Goal: Task Accomplishment & Management: Manage account settings

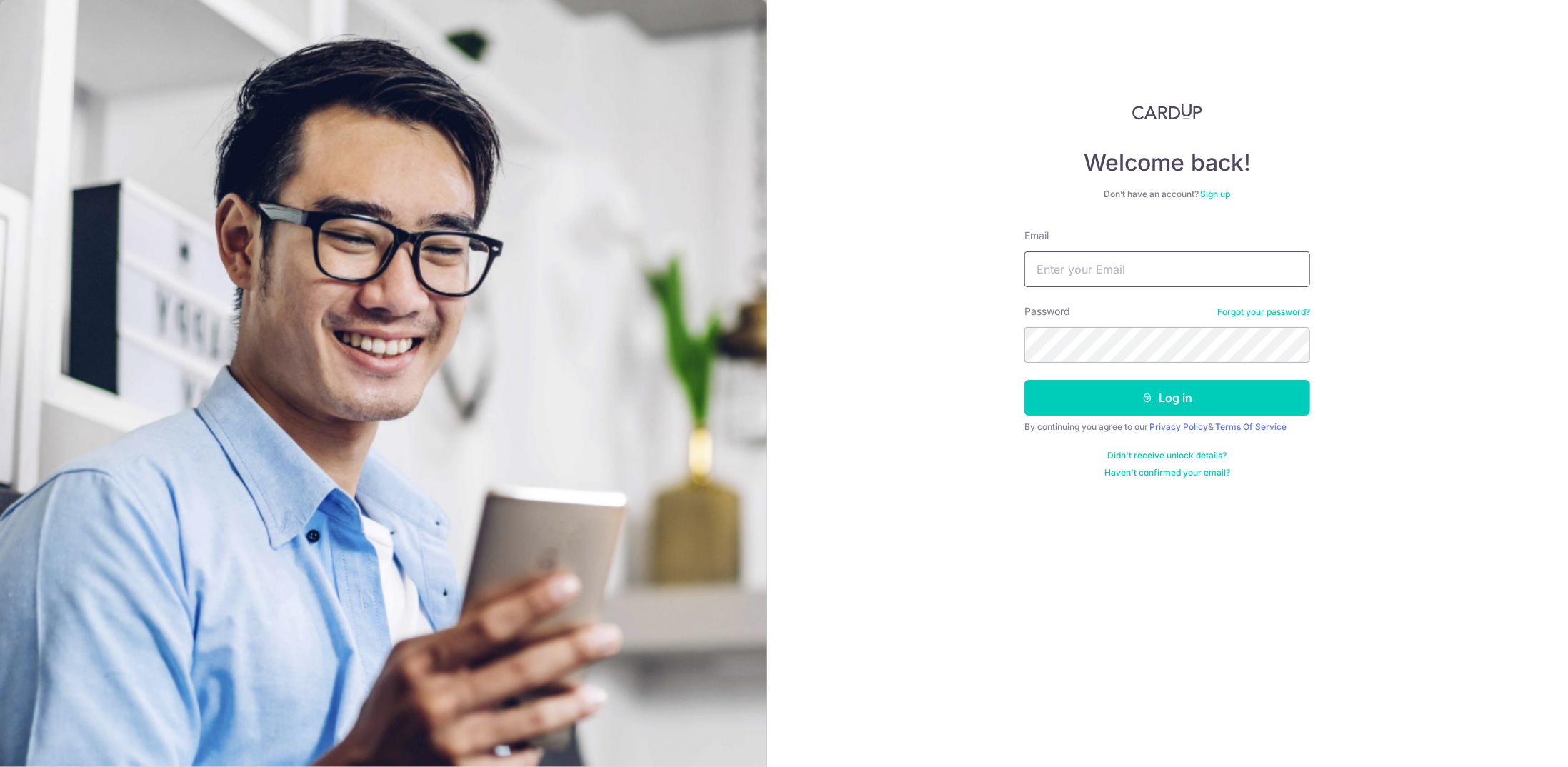
click at [1110, 256] on input "Email" at bounding box center [1167, 269] width 286 height 36
type input "[EMAIL_ADDRESS][DOMAIN_NAME]"
click at [1149, 400] on icon "submit" at bounding box center [1148, 397] width 11 height 11
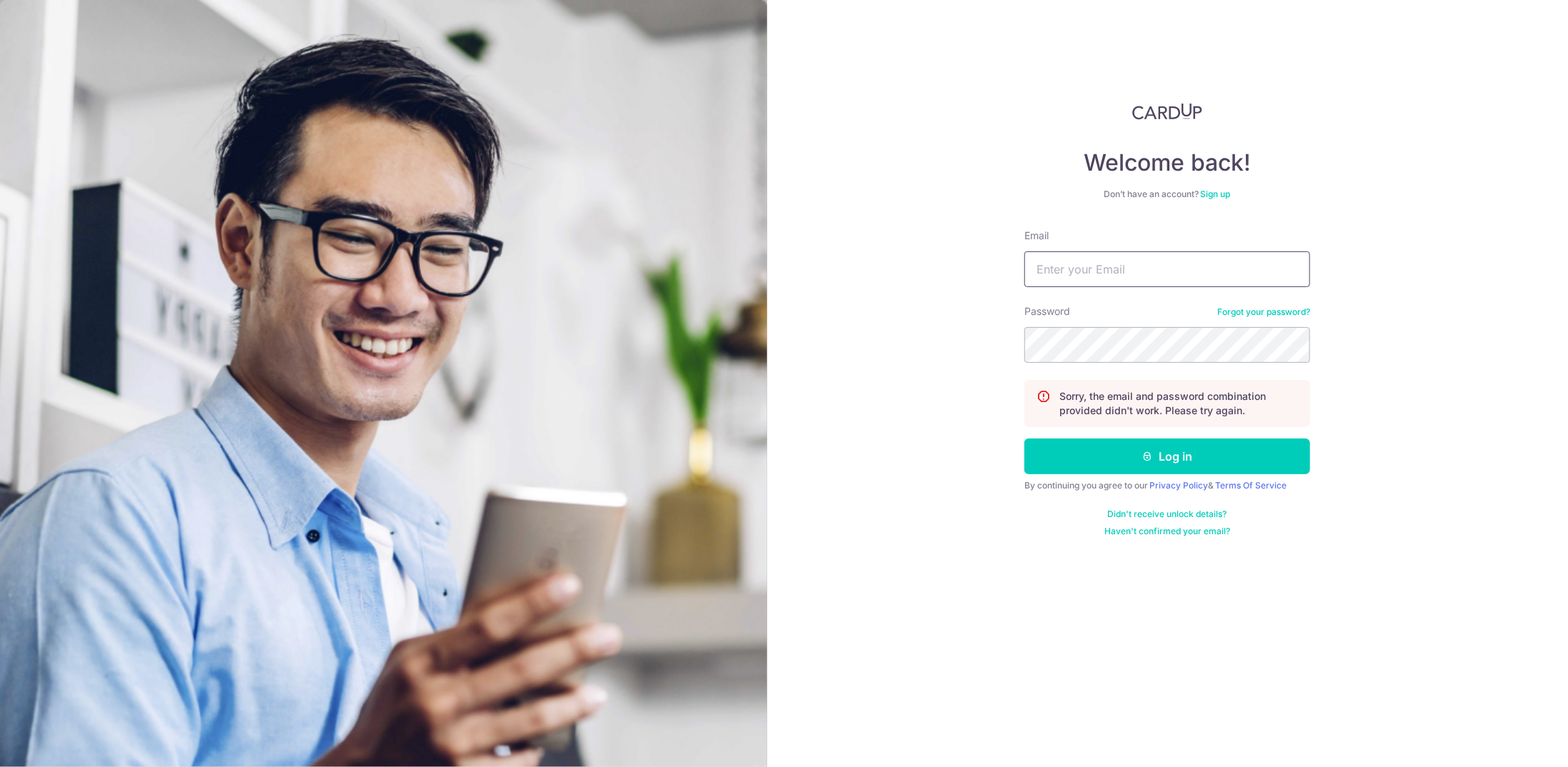
click at [1131, 274] on input "Email" at bounding box center [1167, 269] width 286 height 36
type input "[EMAIL_ADDRESS][DOMAIN_NAME]"
click at [1149, 445] on button "Log in" at bounding box center [1167, 457] width 286 height 36
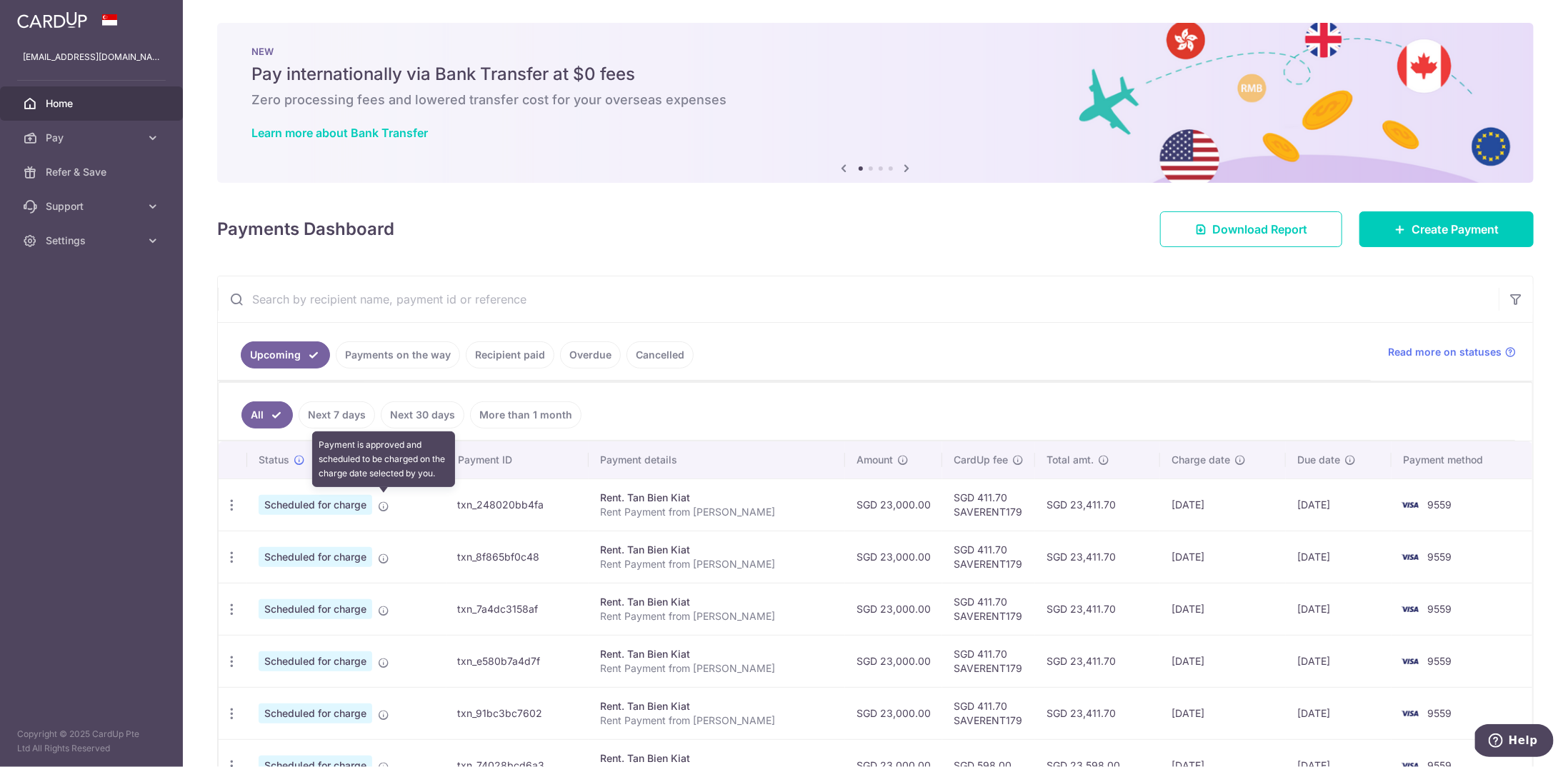
click at [383, 502] on icon at bounding box center [383, 506] width 11 height 11
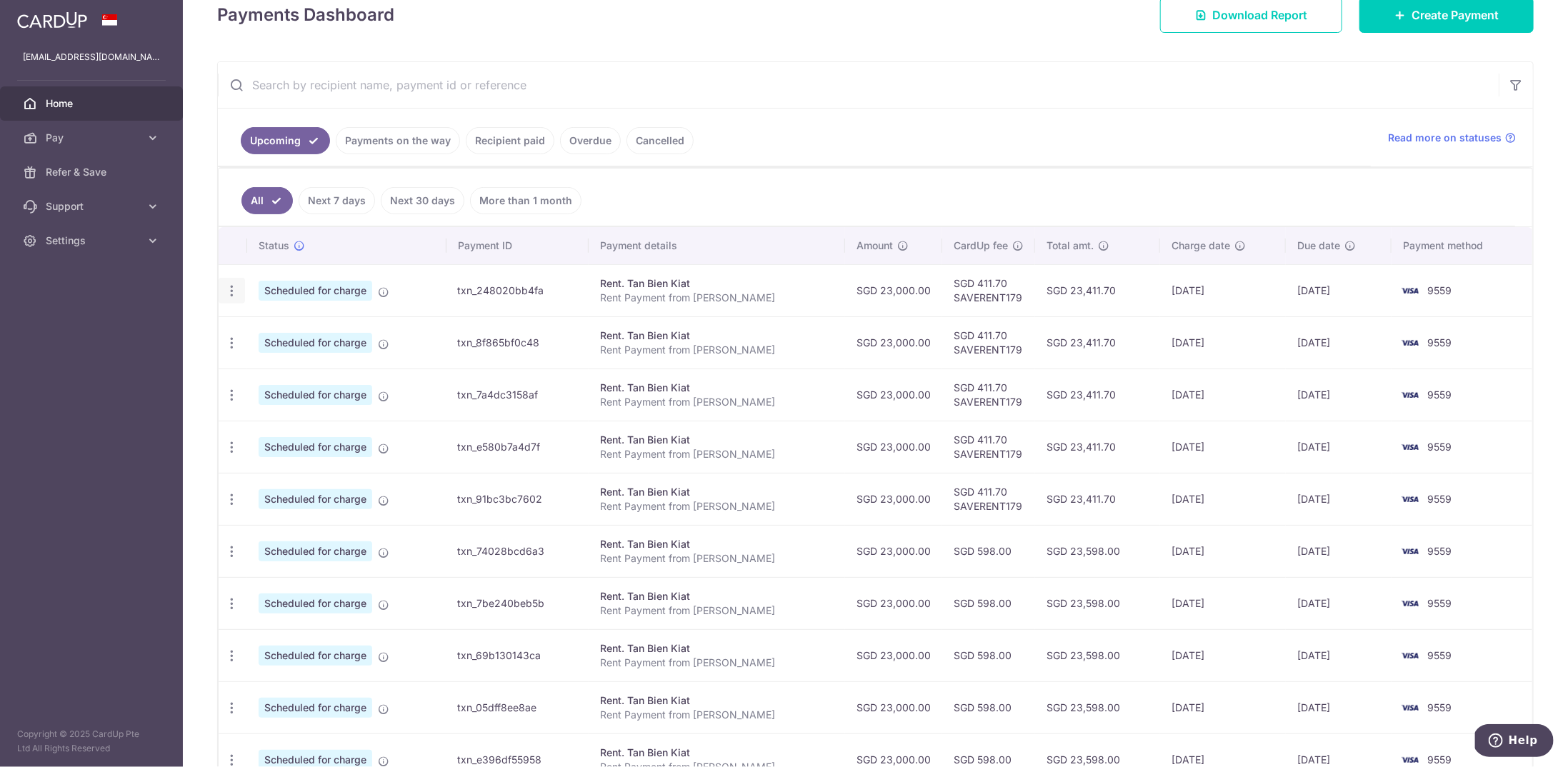
click at [236, 287] on icon "button" at bounding box center [232, 291] width 15 height 15
click at [293, 325] on span "Update payment" at bounding box center [308, 330] width 98 height 17
radio input "true"
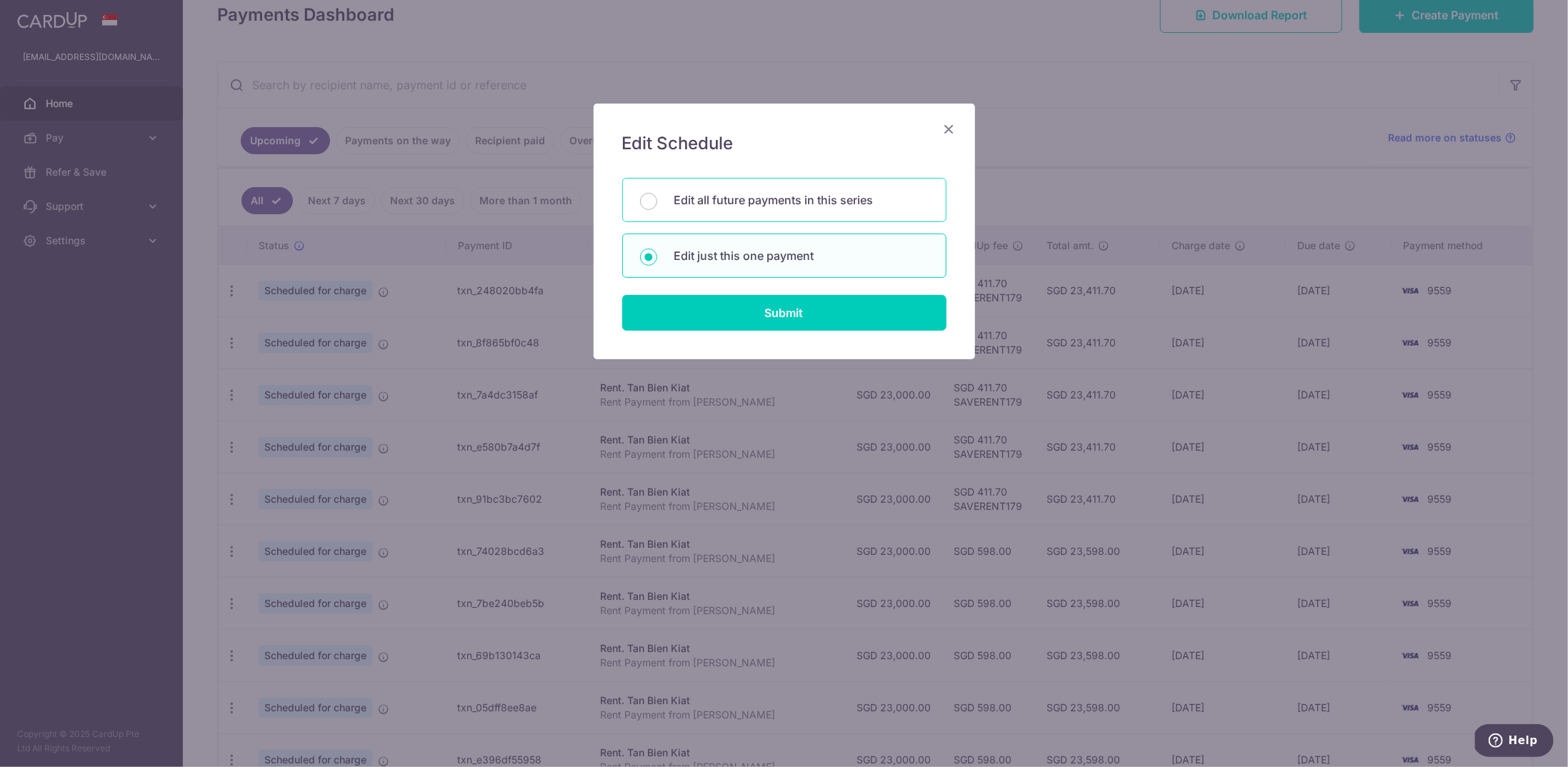
click at [767, 203] on p "Edit all future payments in this series" at bounding box center [801, 199] width 254 height 17
click at [657, 203] on input "Edit all future payments in this series" at bounding box center [648, 201] width 17 height 17
radio input "true"
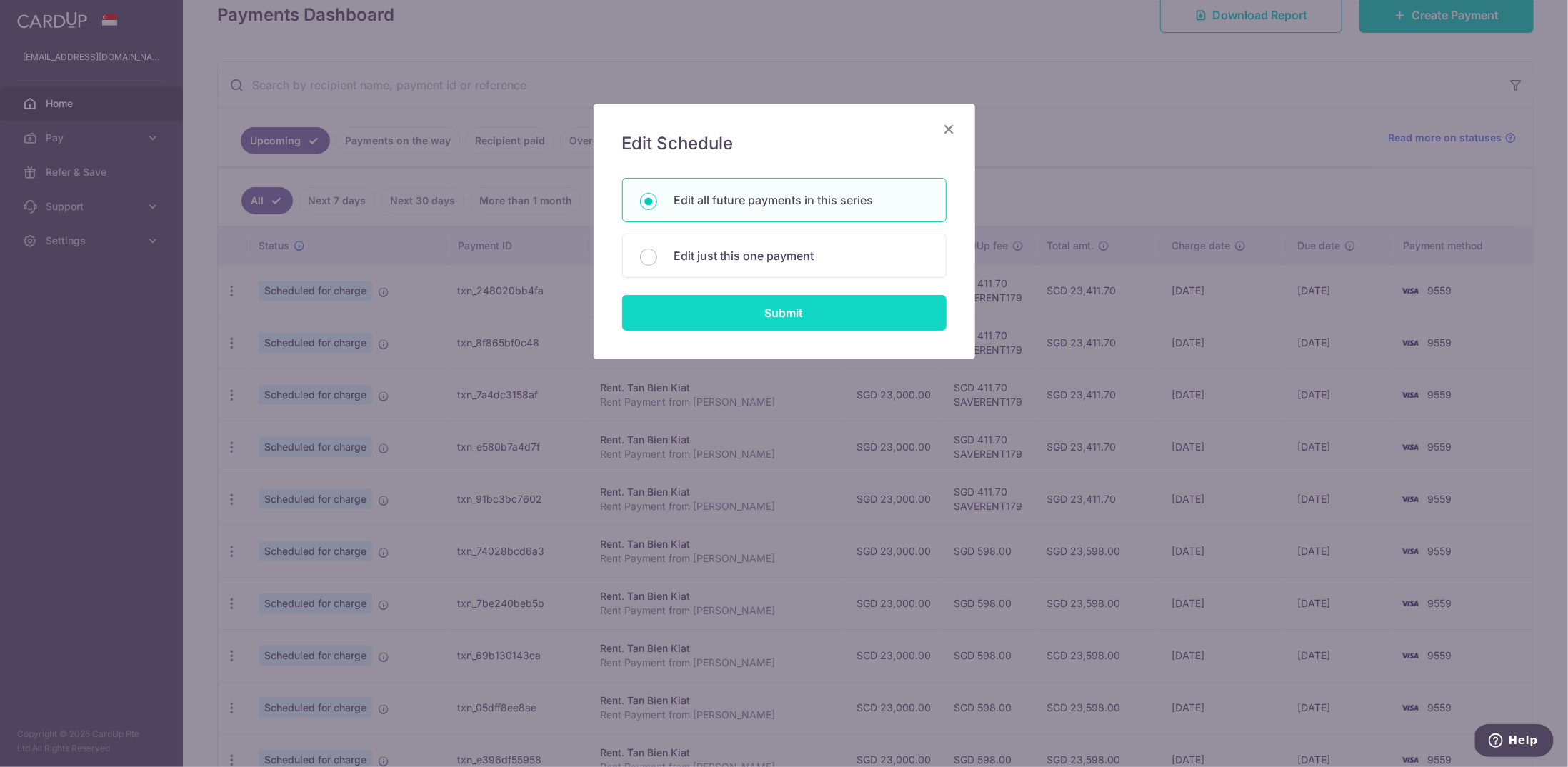
click at [772, 307] on input "Submit" at bounding box center [784, 313] width 324 height 36
radio input "true"
type input "23,000.00"
type input "Rent Payment from Xia Li"
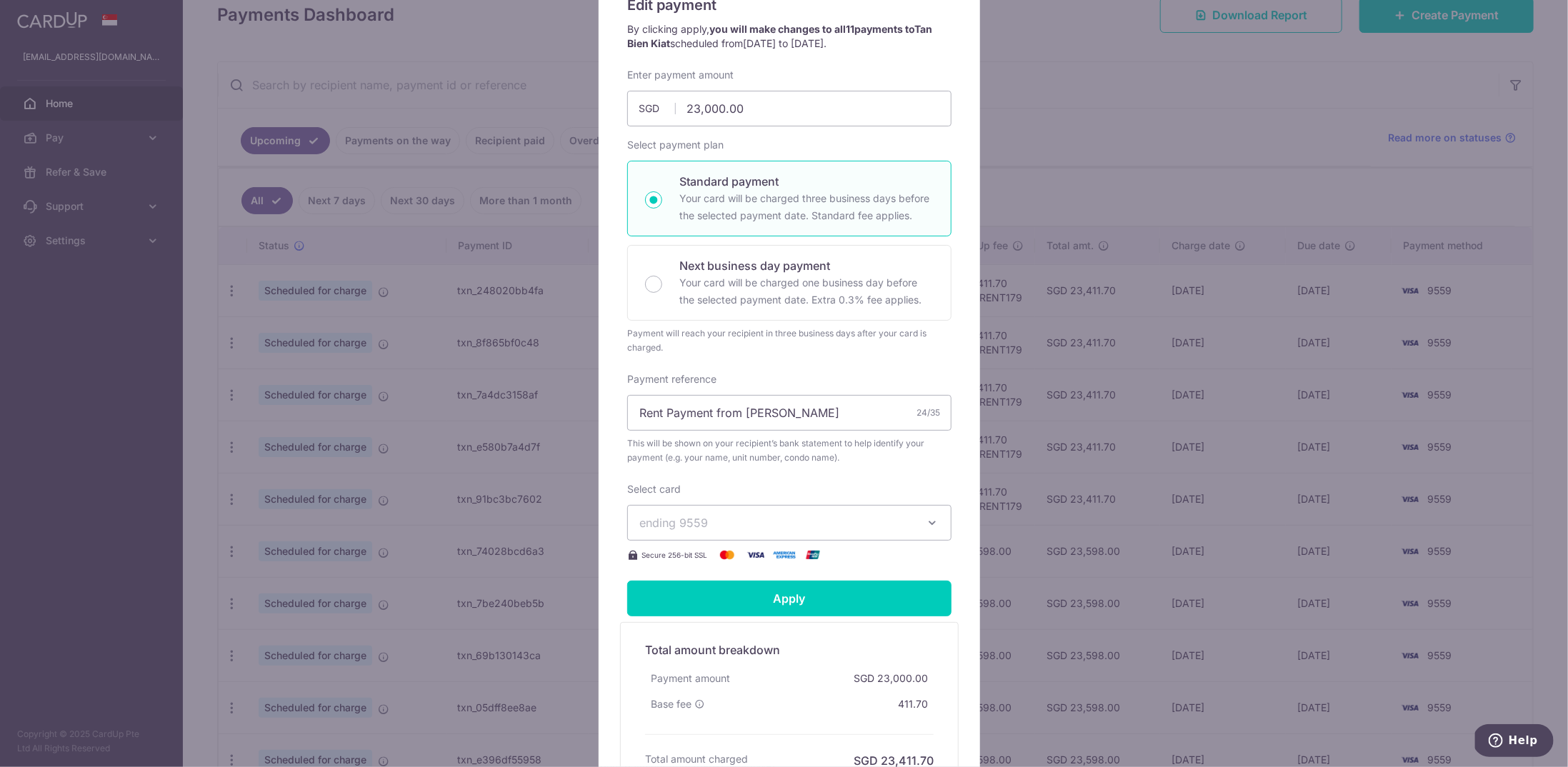
scroll to position [142, 0]
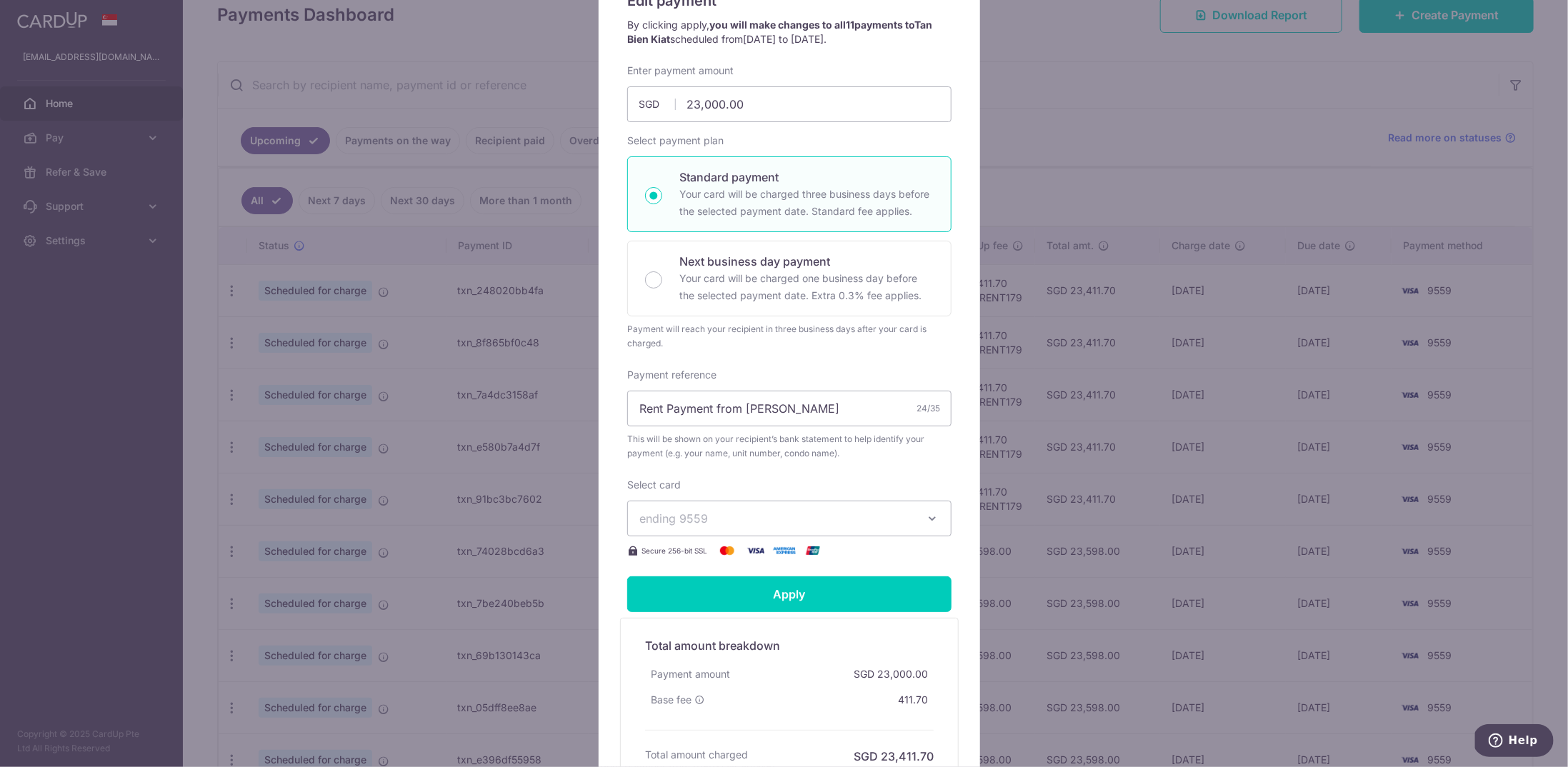
click at [758, 511] on span "ending 9559" at bounding box center [776, 518] width 275 height 17
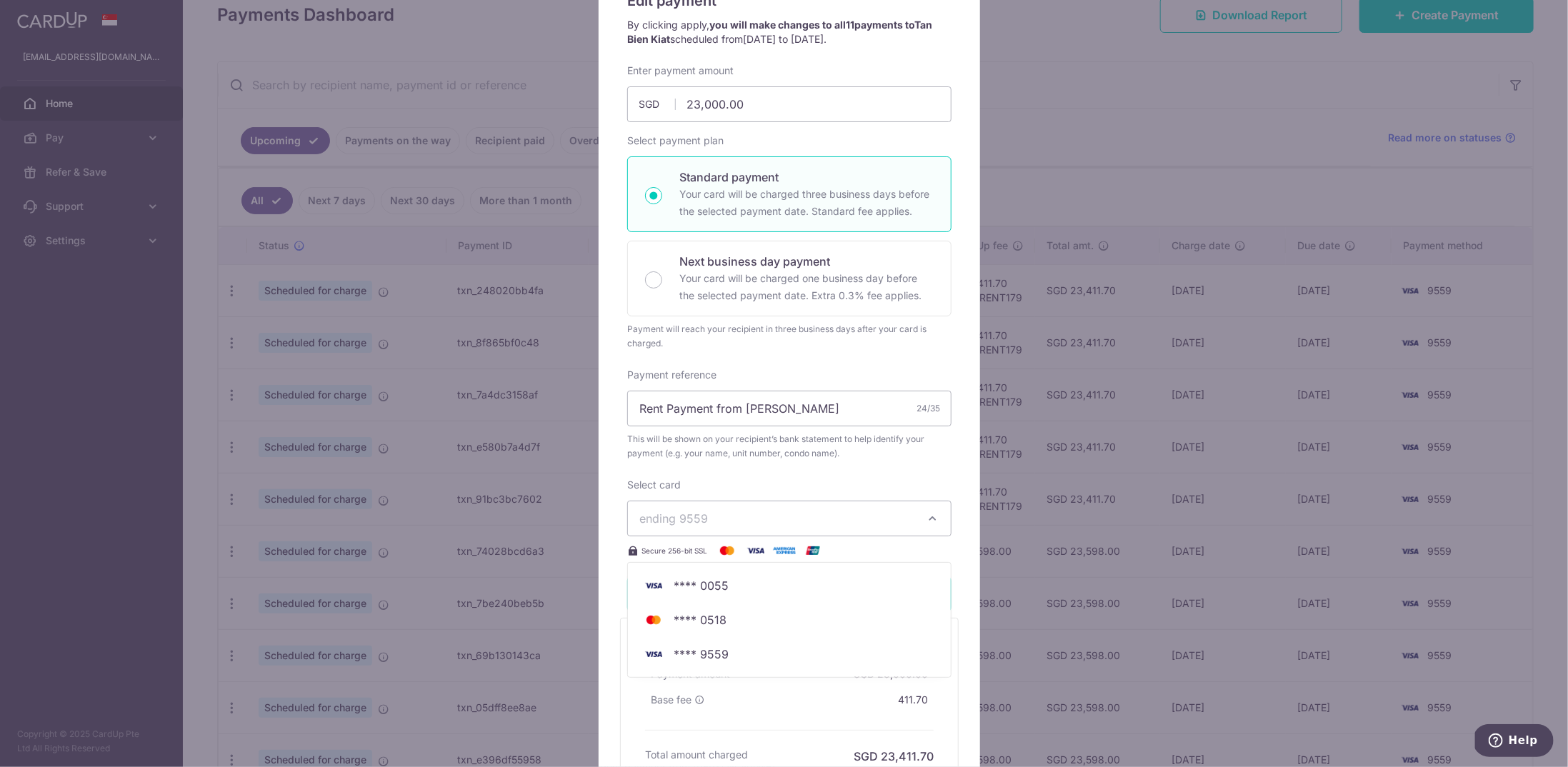
click at [782, 472] on div "Enter payment amount 23,000.00 23000.00 SGD To change the payment amount, pleas…" at bounding box center [789, 311] width 324 height 496
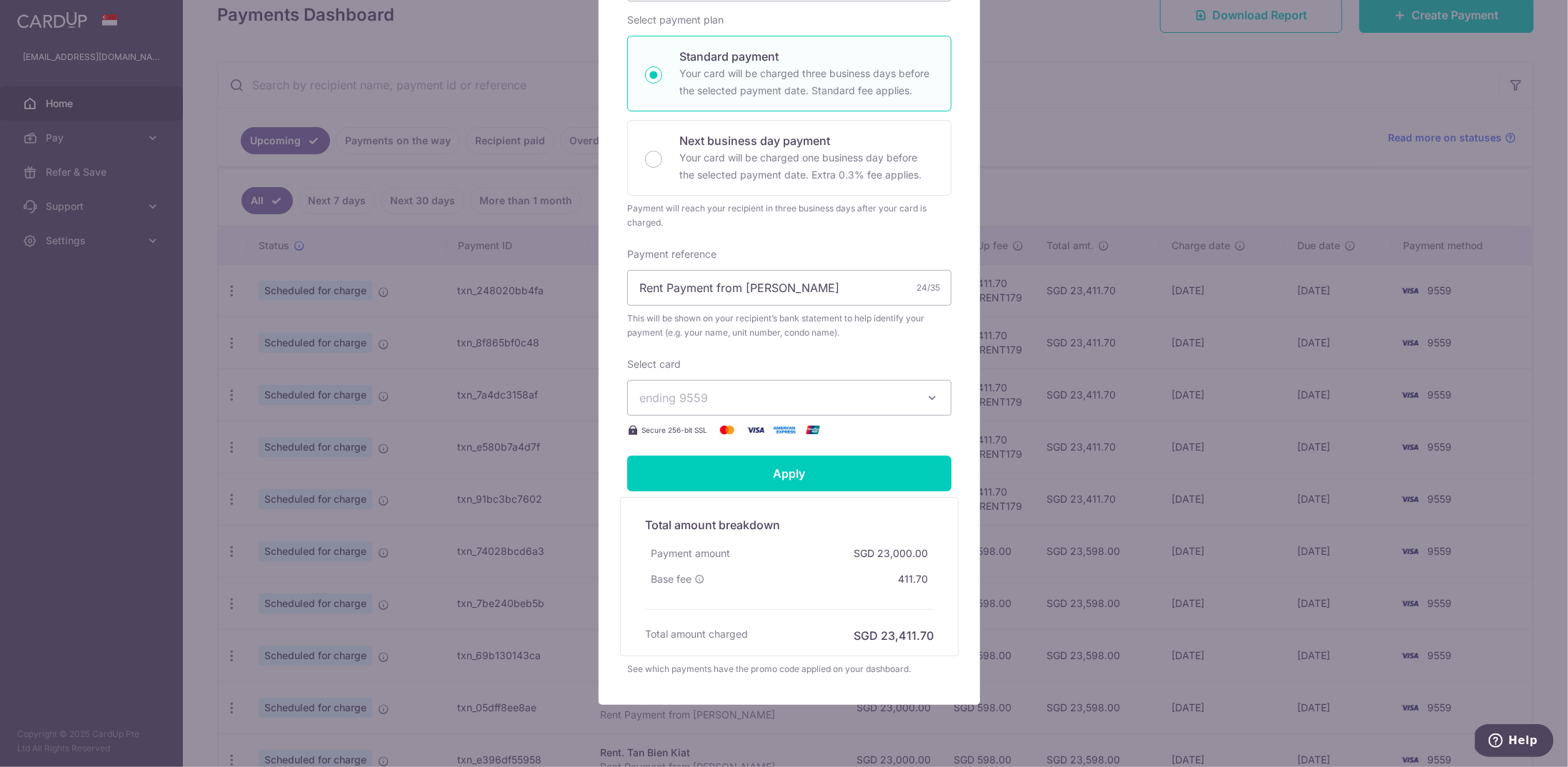
scroll to position [286, 0]
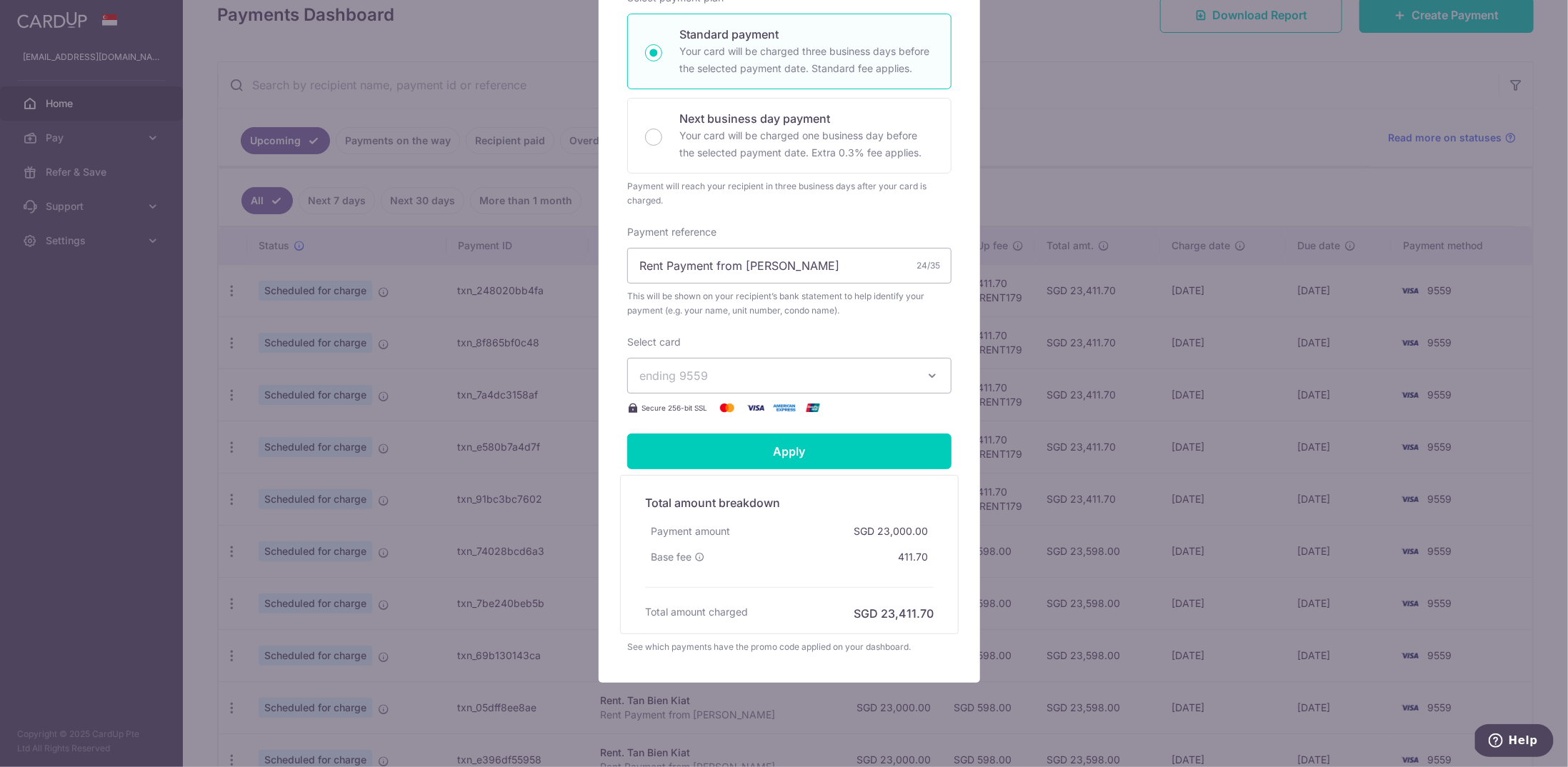
click at [829, 377] on span "ending 9559" at bounding box center [776, 375] width 275 height 17
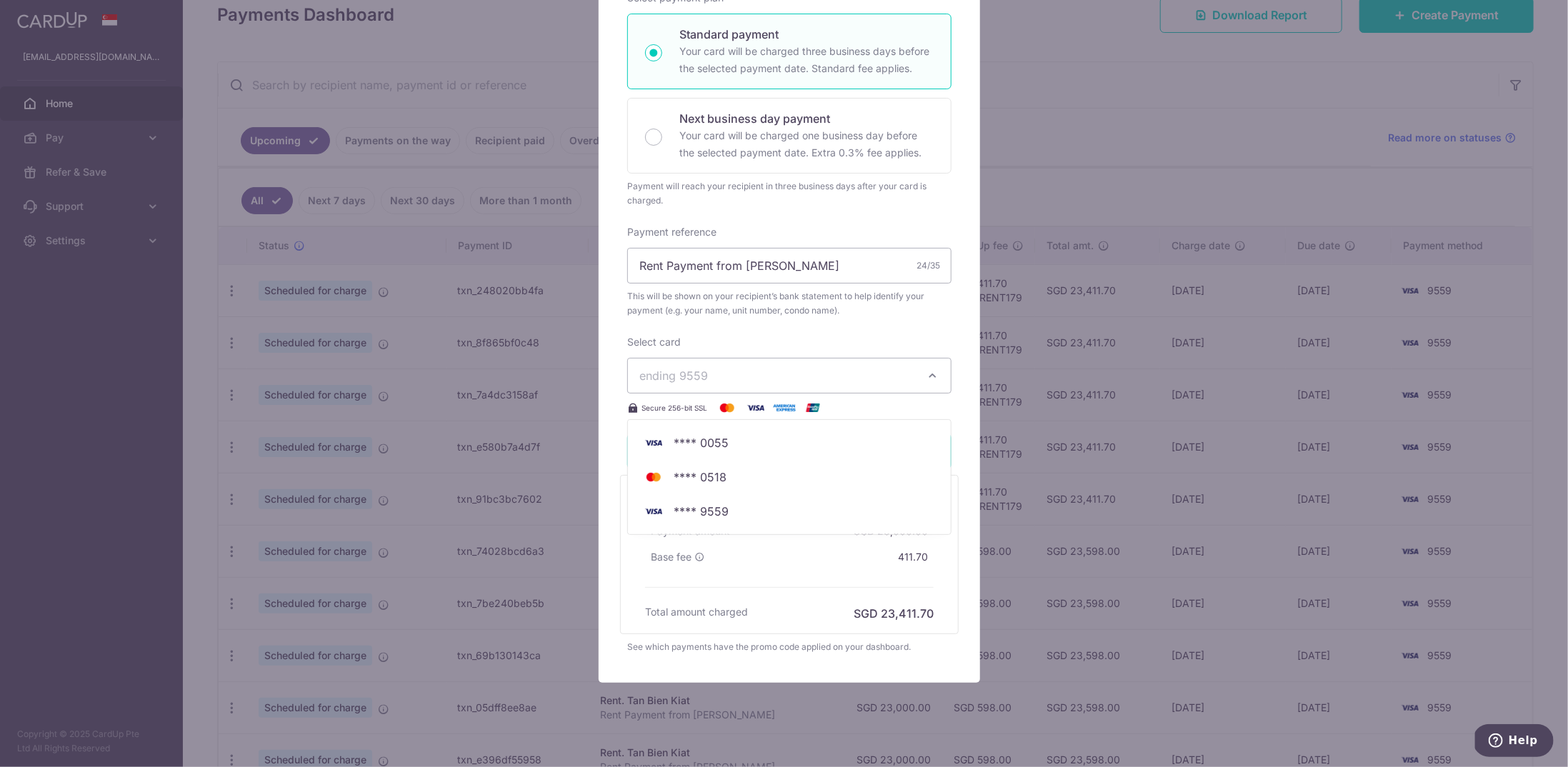
click at [828, 377] on span "ending 9559" at bounding box center [776, 375] width 275 height 17
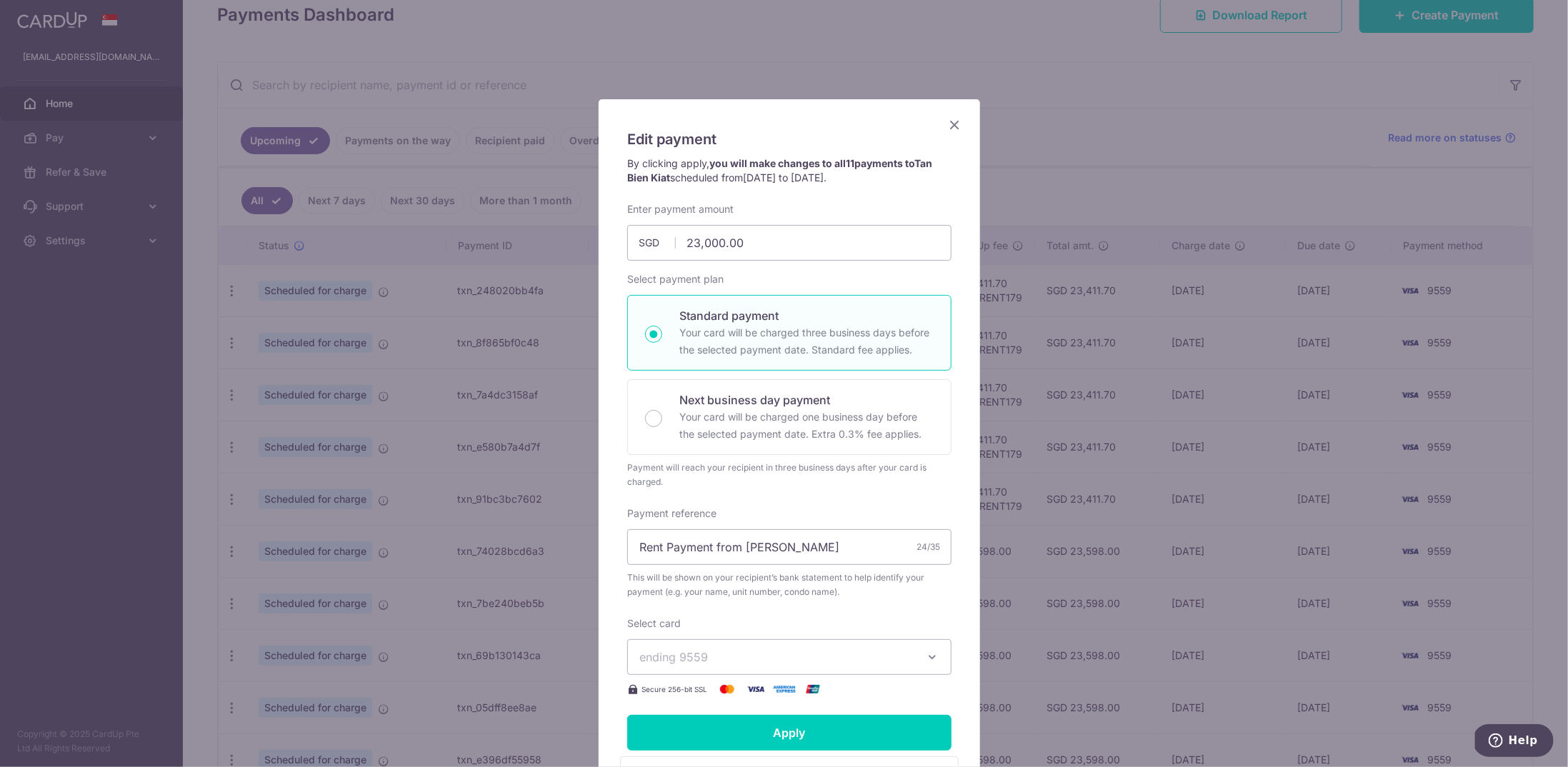
scroll to position [0, 0]
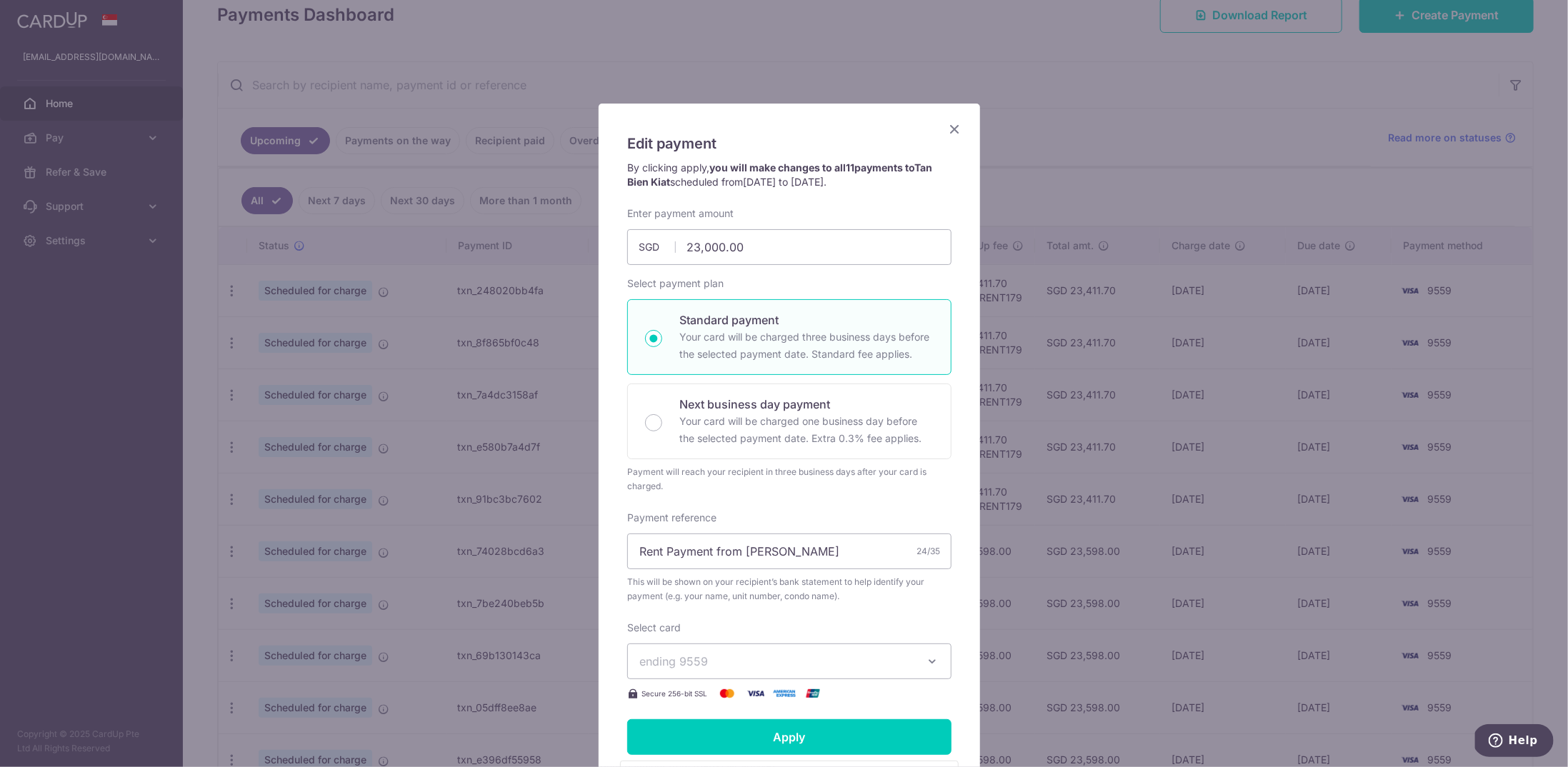
click at [956, 131] on icon "Close" at bounding box center [954, 129] width 17 height 18
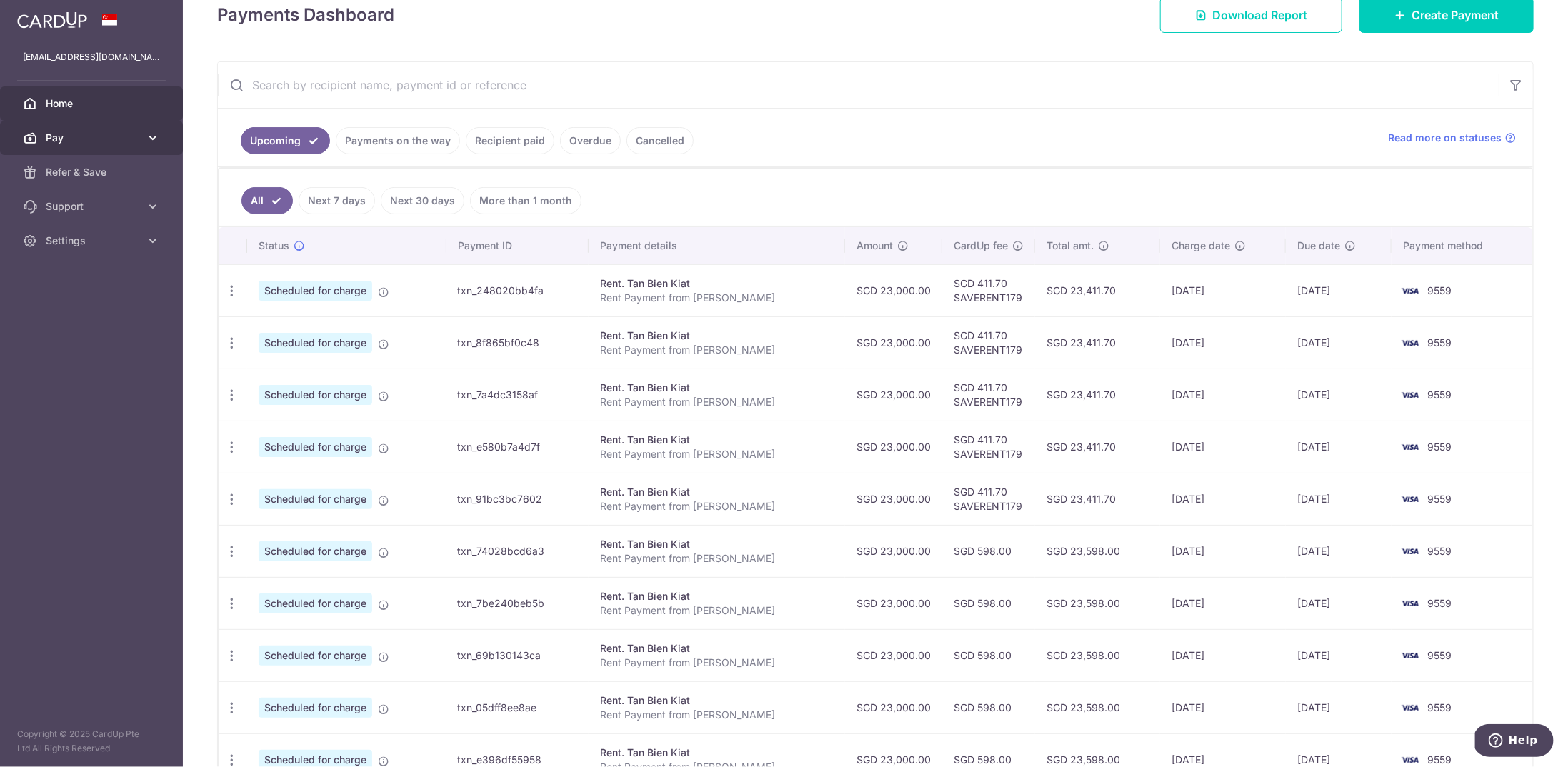
click at [96, 139] on span "Pay" at bounding box center [93, 137] width 95 height 14
click at [101, 169] on span "Payments" at bounding box center [93, 172] width 95 height 14
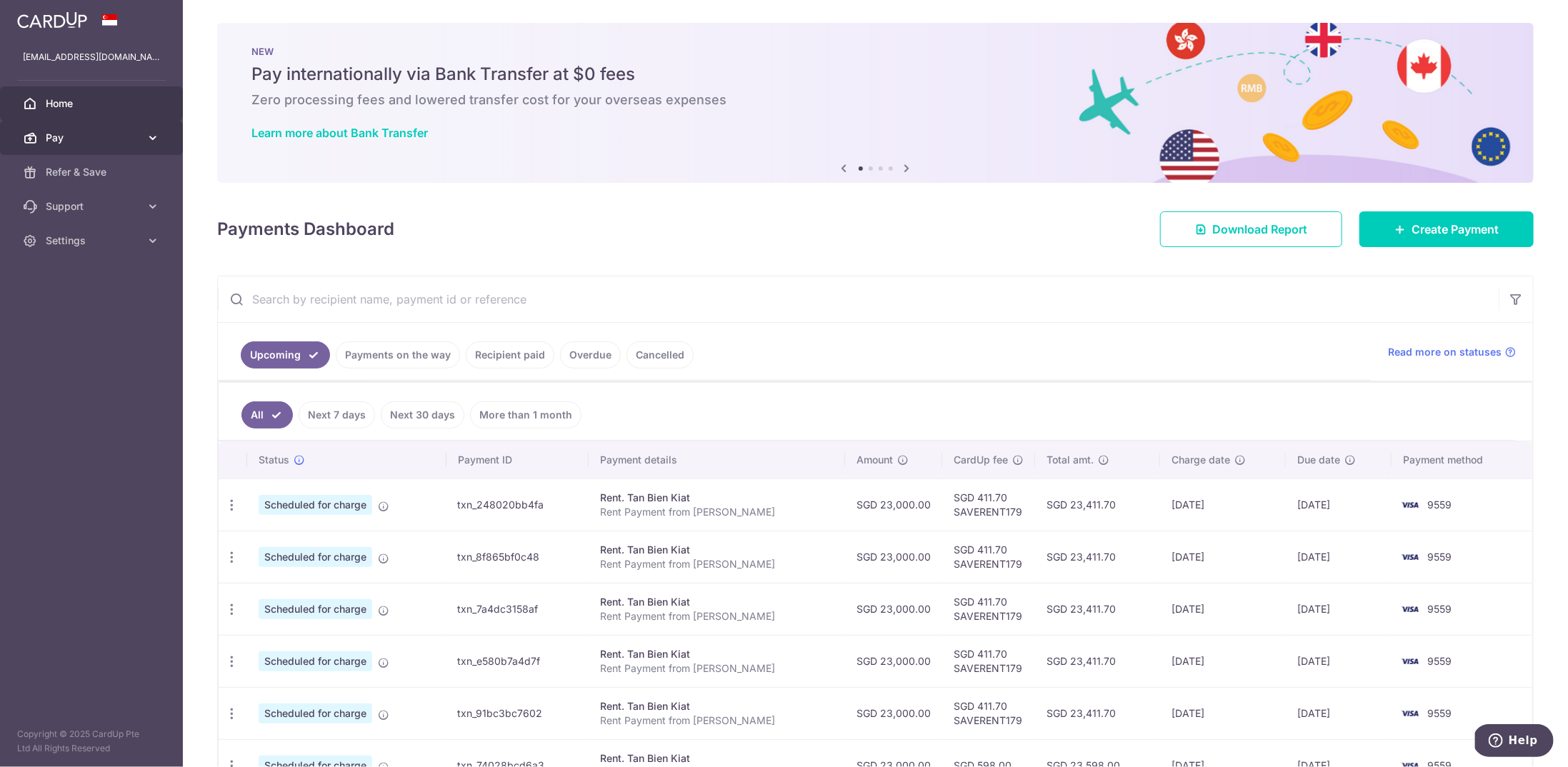
click at [68, 145] on link "Pay" at bounding box center [92, 138] width 183 height 34
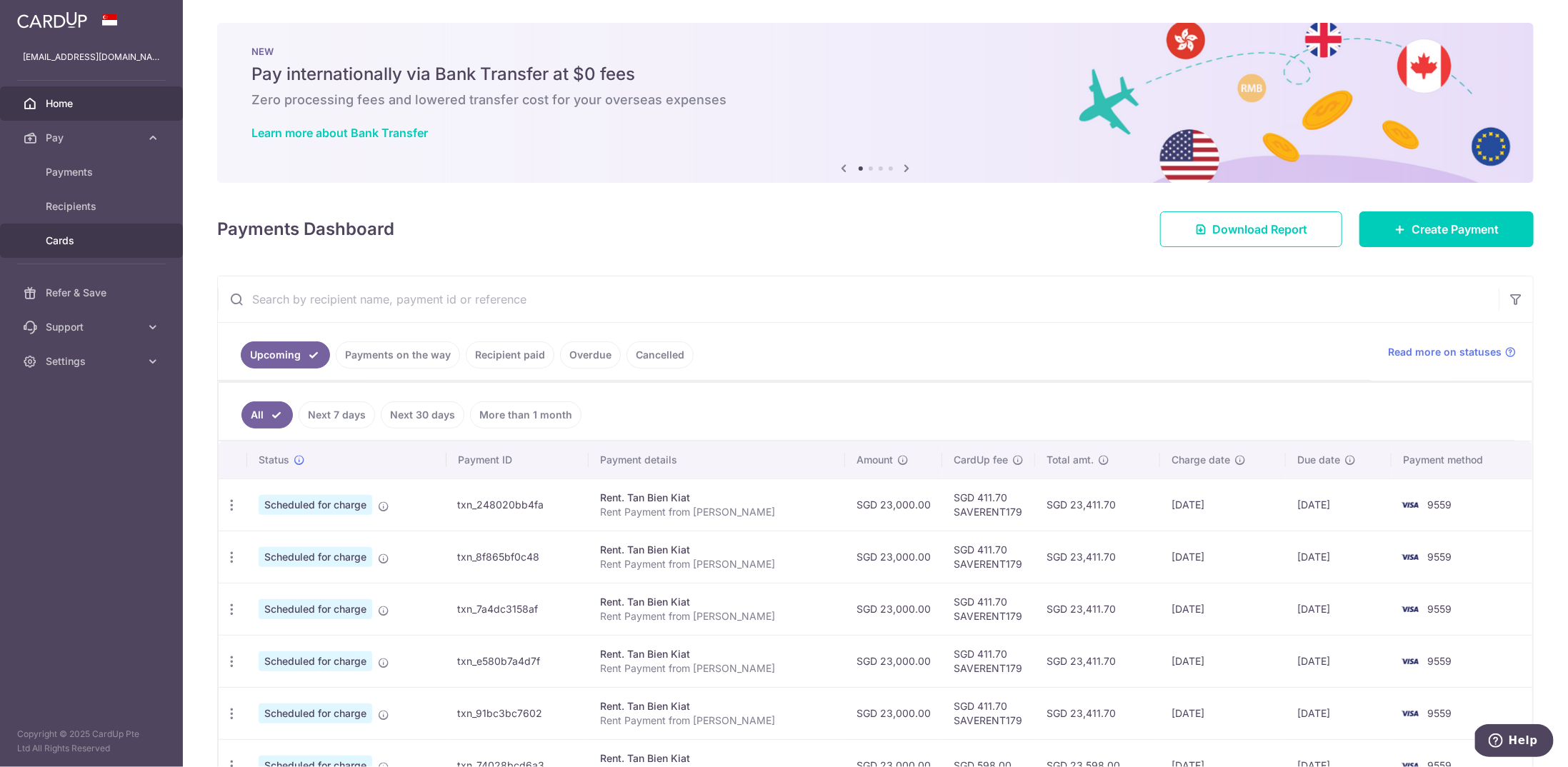
click at [78, 249] on link "Cards" at bounding box center [92, 241] width 183 height 34
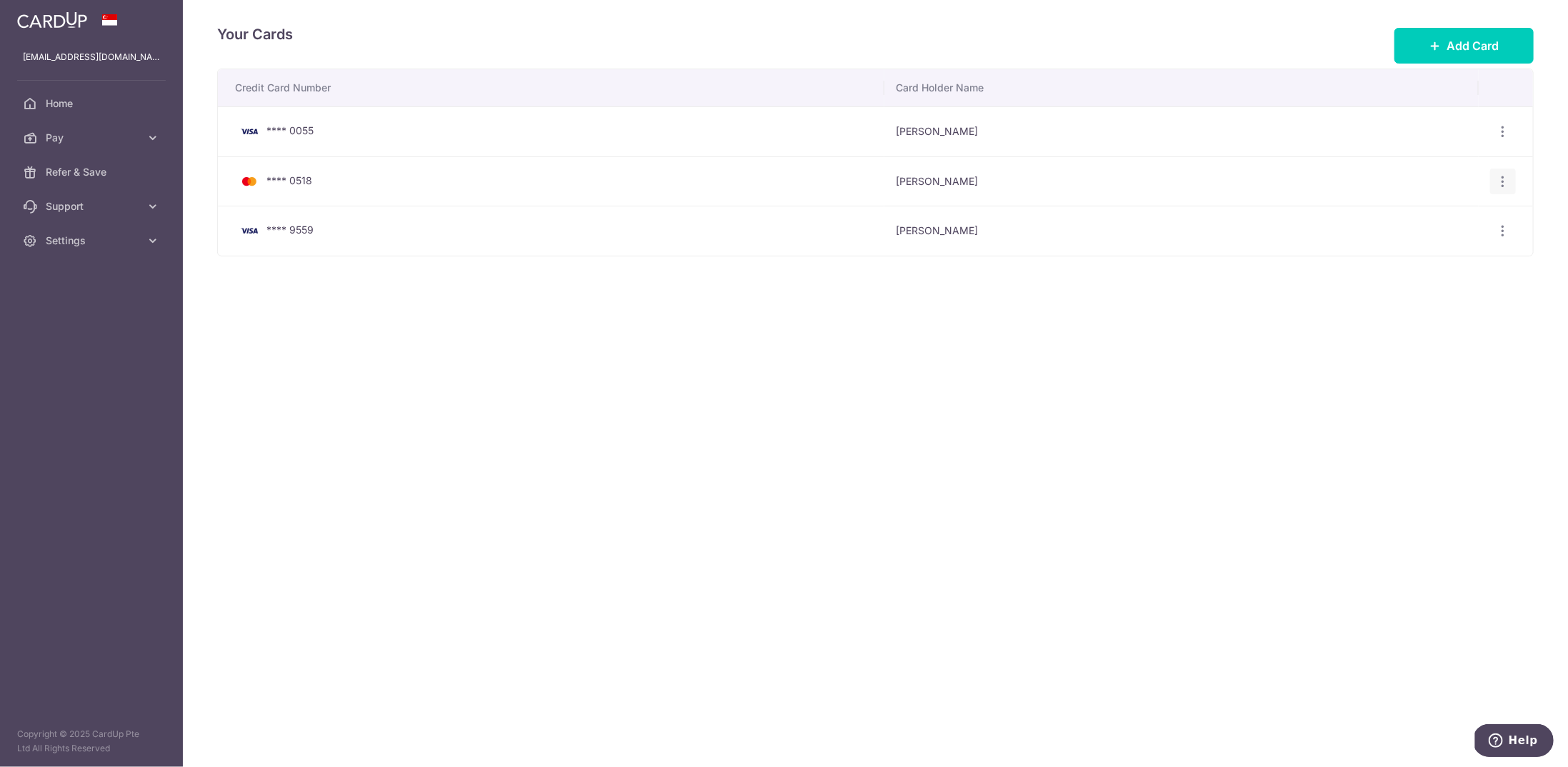
drag, startPoint x: 1506, startPoint y: 179, endPoint x: 1497, endPoint y: 184, distance: 10.3
click at [1507, 179] on icon "button" at bounding box center [1503, 181] width 15 height 15
click at [1441, 252] on span "Delete" at bounding box center [1455, 255] width 98 height 17
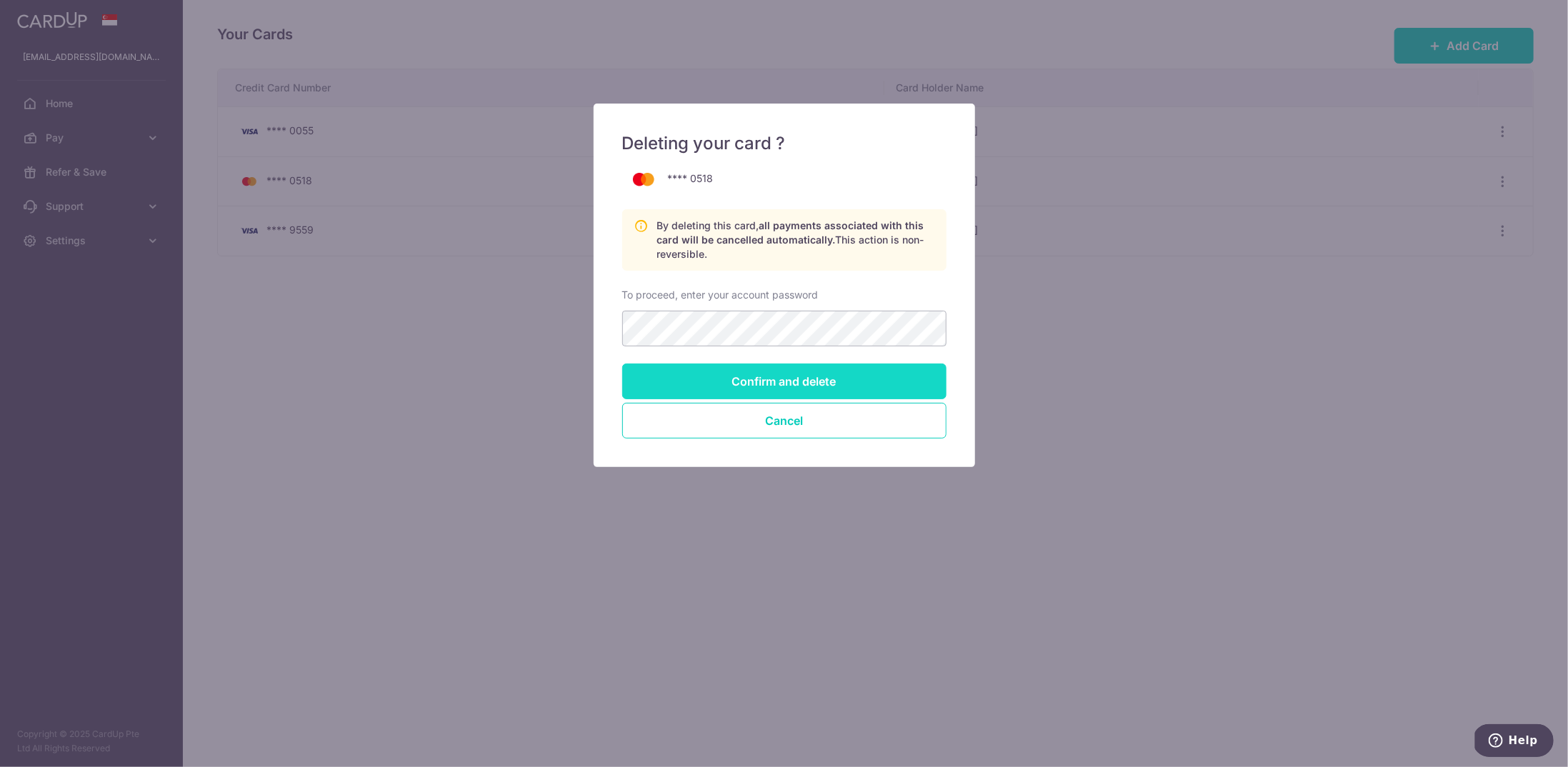
click at [802, 374] on input "Confirm and delete" at bounding box center [784, 382] width 324 height 36
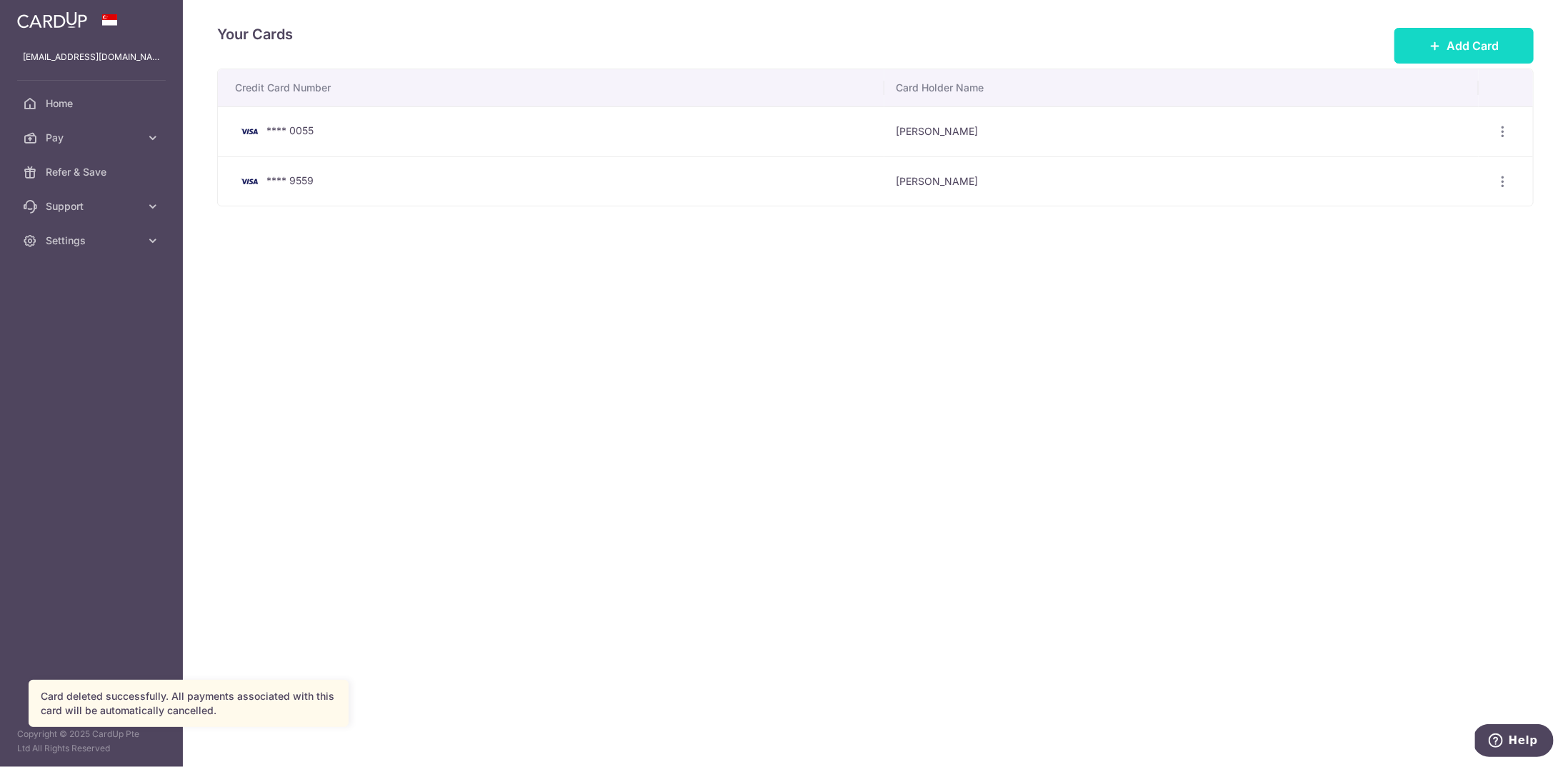
click at [1477, 56] on button "Add Card" at bounding box center [1464, 46] width 140 height 36
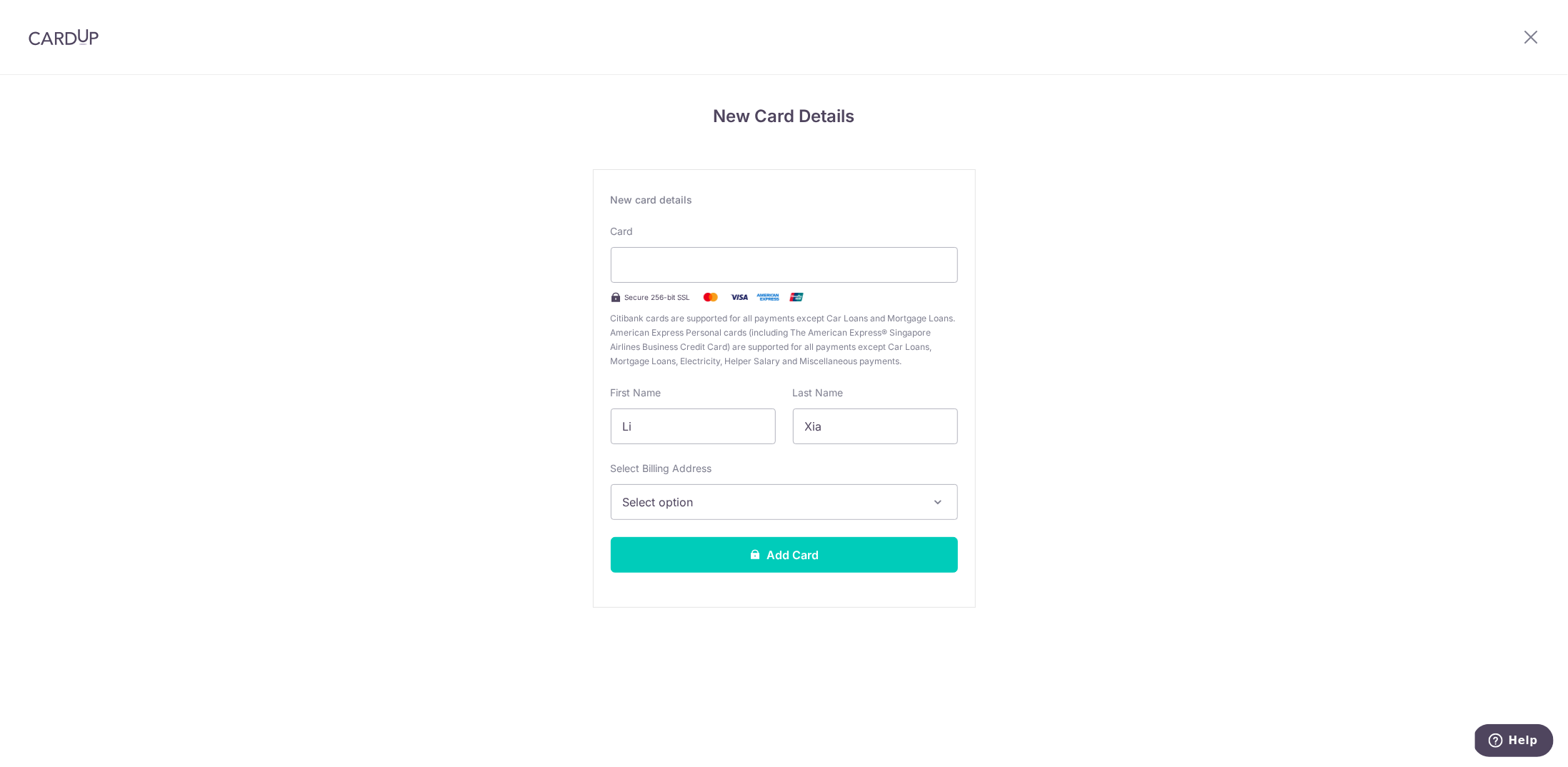
click at [798, 254] on div "Your card number is invalid. Card Secure 256-bit SSL Citibank cards are support…" at bounding box center [784, 296] width 347 height 144
drag, startPoint x: 828, startPoint y: 208, endPoint x: 755, endPoint y: 295, distance: 113.6
click at [825, 210] on div "New card details Your card number is incomplete. Card Secure 256-bit SSL Citiba…" at bounding box center [784, 388] width 383 height 439
click at [707, 503] on span "Select option" at bounding box center [771, 502] width 297 height 17
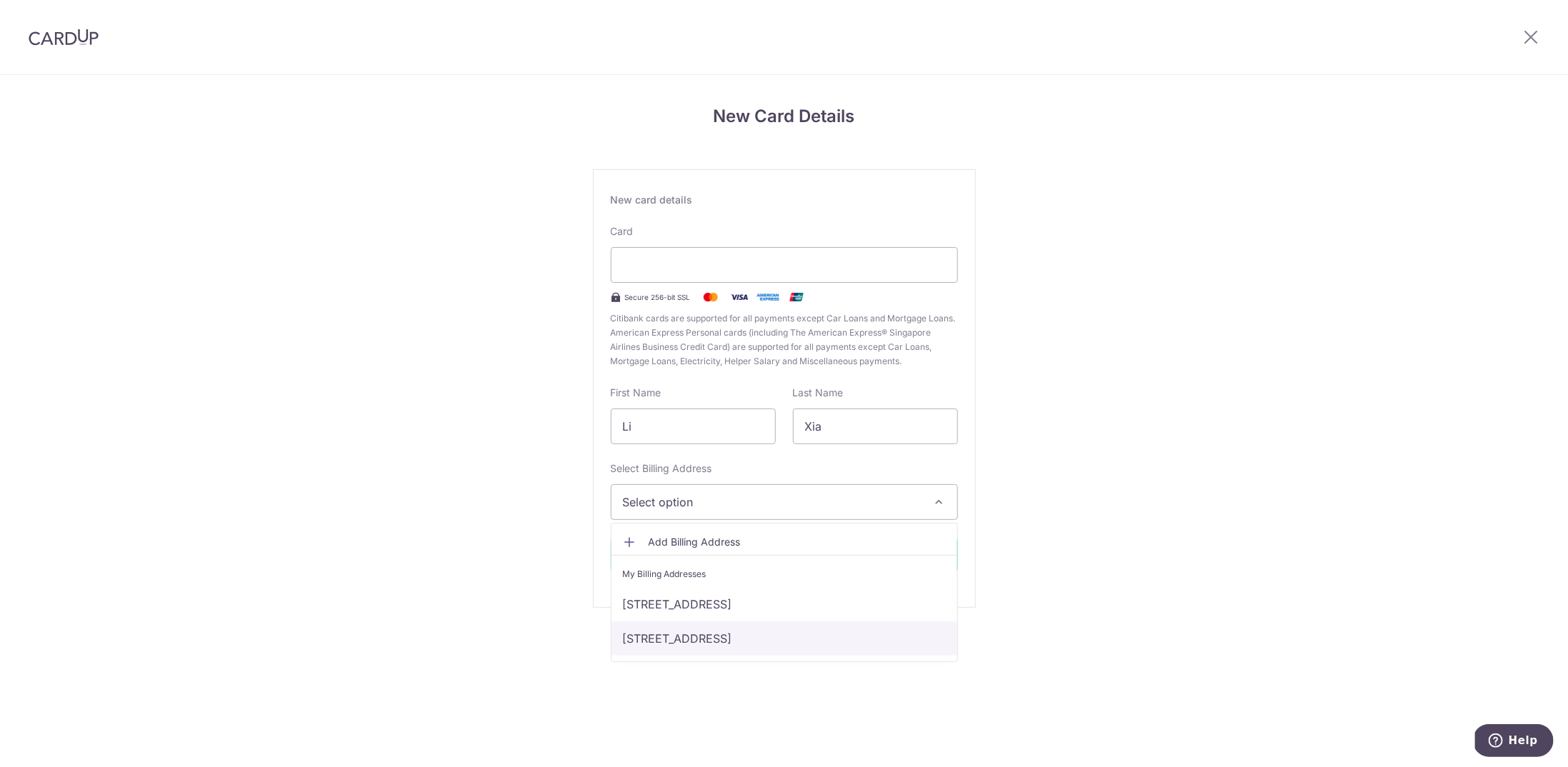
click at [689, 640] on link "67 trevose crescent, Singapore, Singapore-298068" at bounding box center [784, 639] width 346 height 34
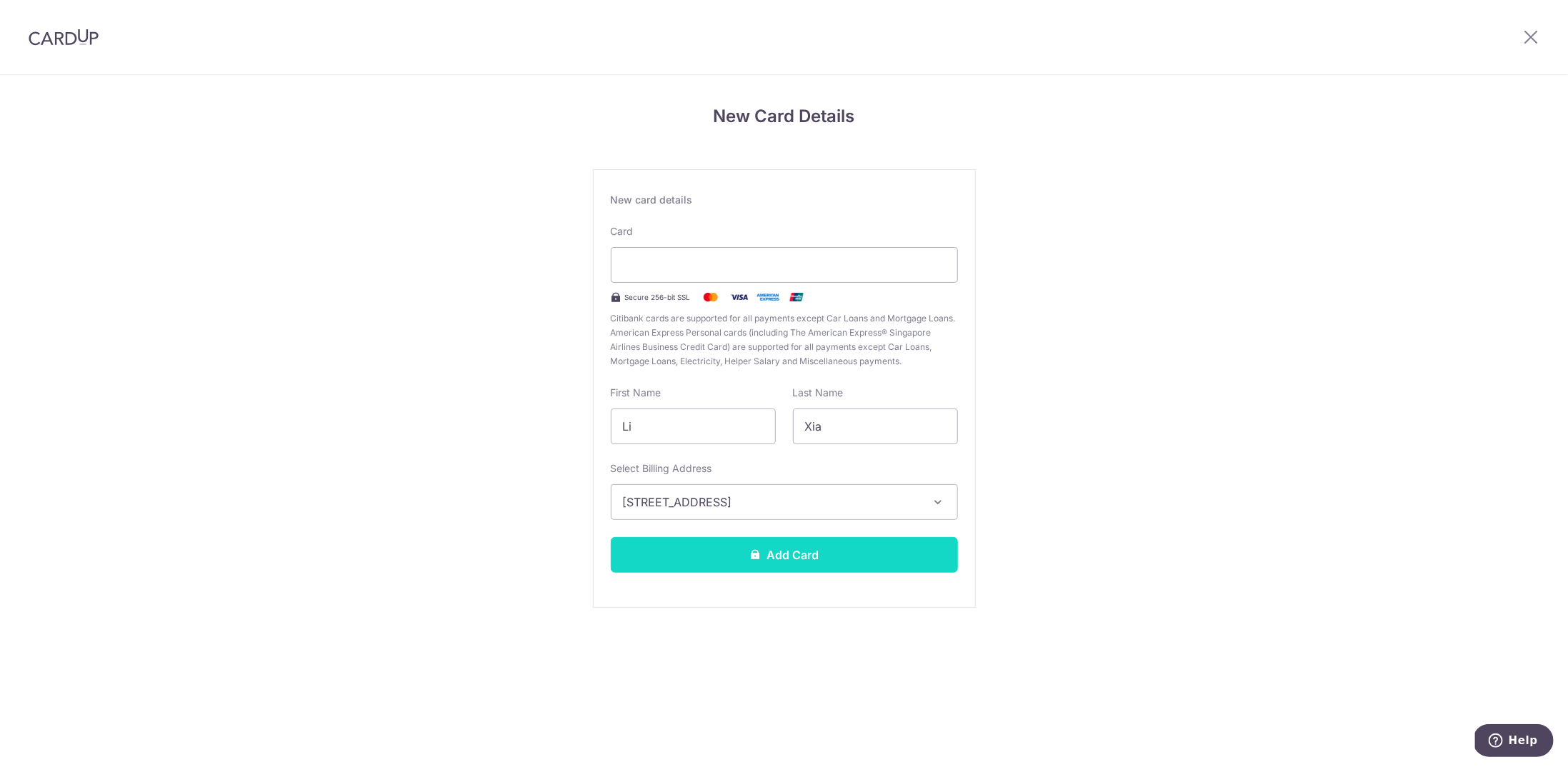
click at [828, 553] on button "Add Card" at bounding box center [784, 555] width 347 height 36
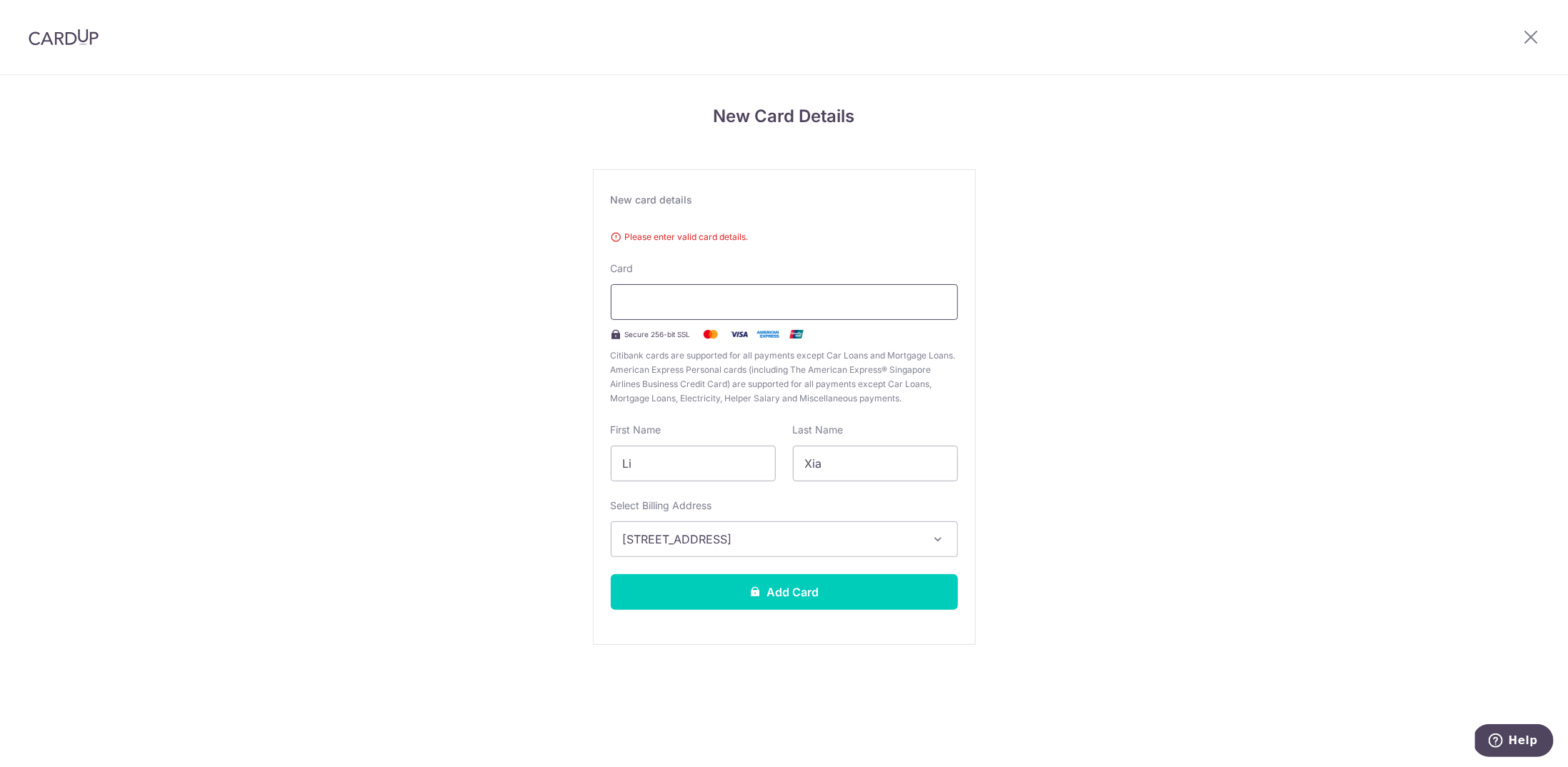
click at [863, 311] on div at bounding box center [784, 302] width 347 height 36
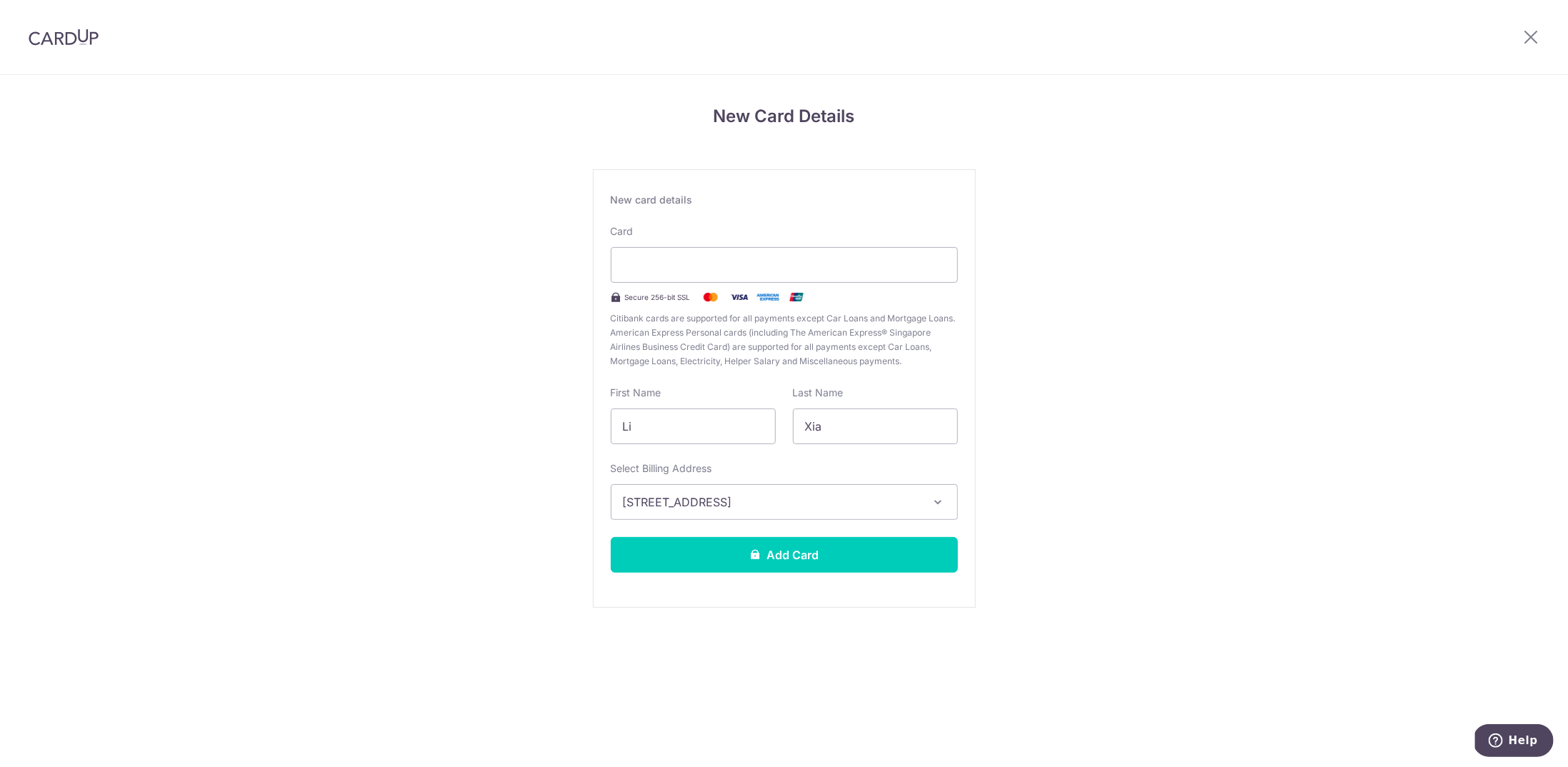
click at [158, 685] on section "New Card Details New card details Please enter valid card details. Card Secure …" at bounding box center [784, 421] width 1568 height 692
click at [814, 562] on button "Add Card" at bounding box center [784, 555] width 347 height 36
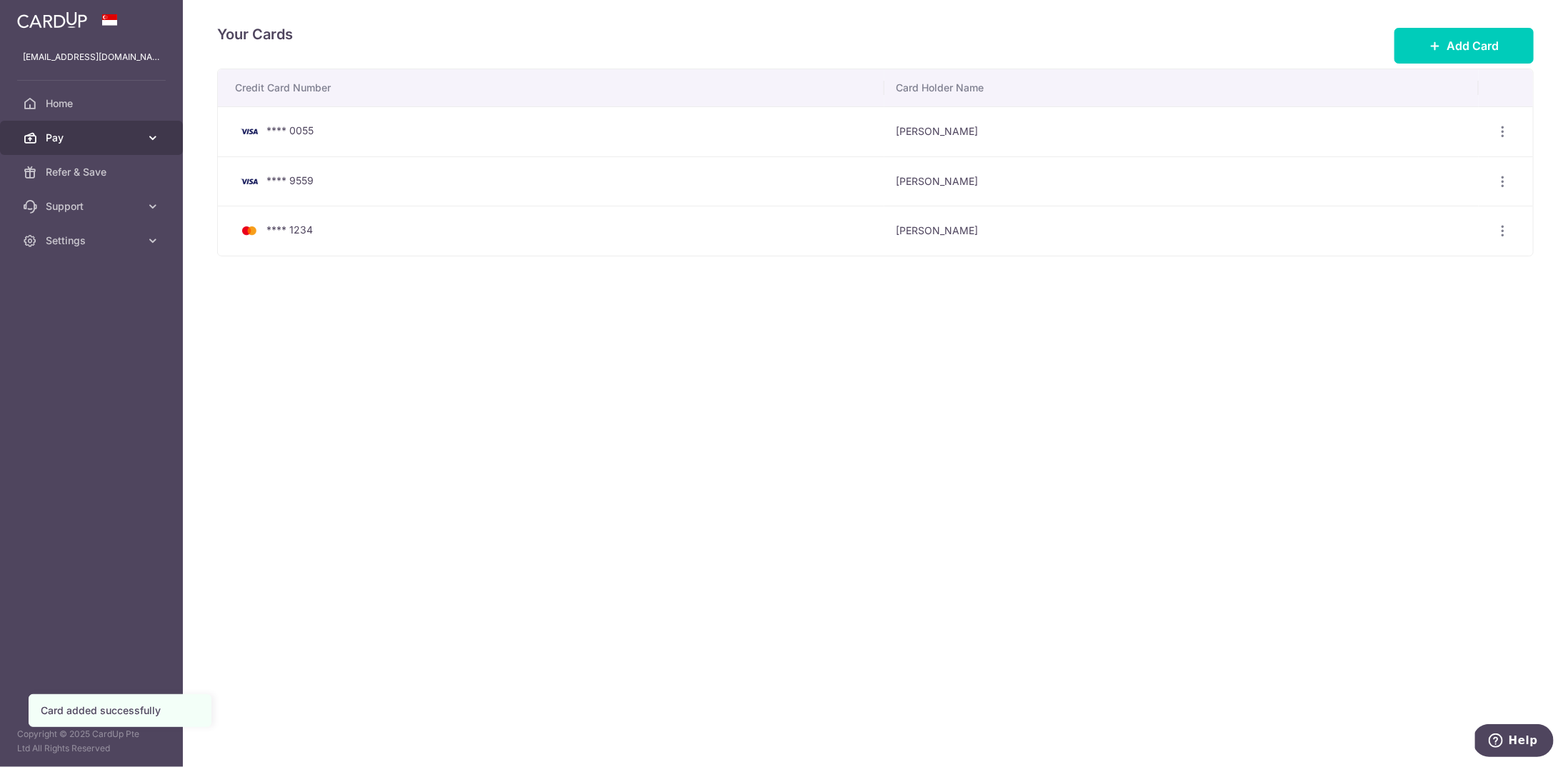
click at [101, 139] on span "Pay" at bounding box center [93, 137] width 95 height 14
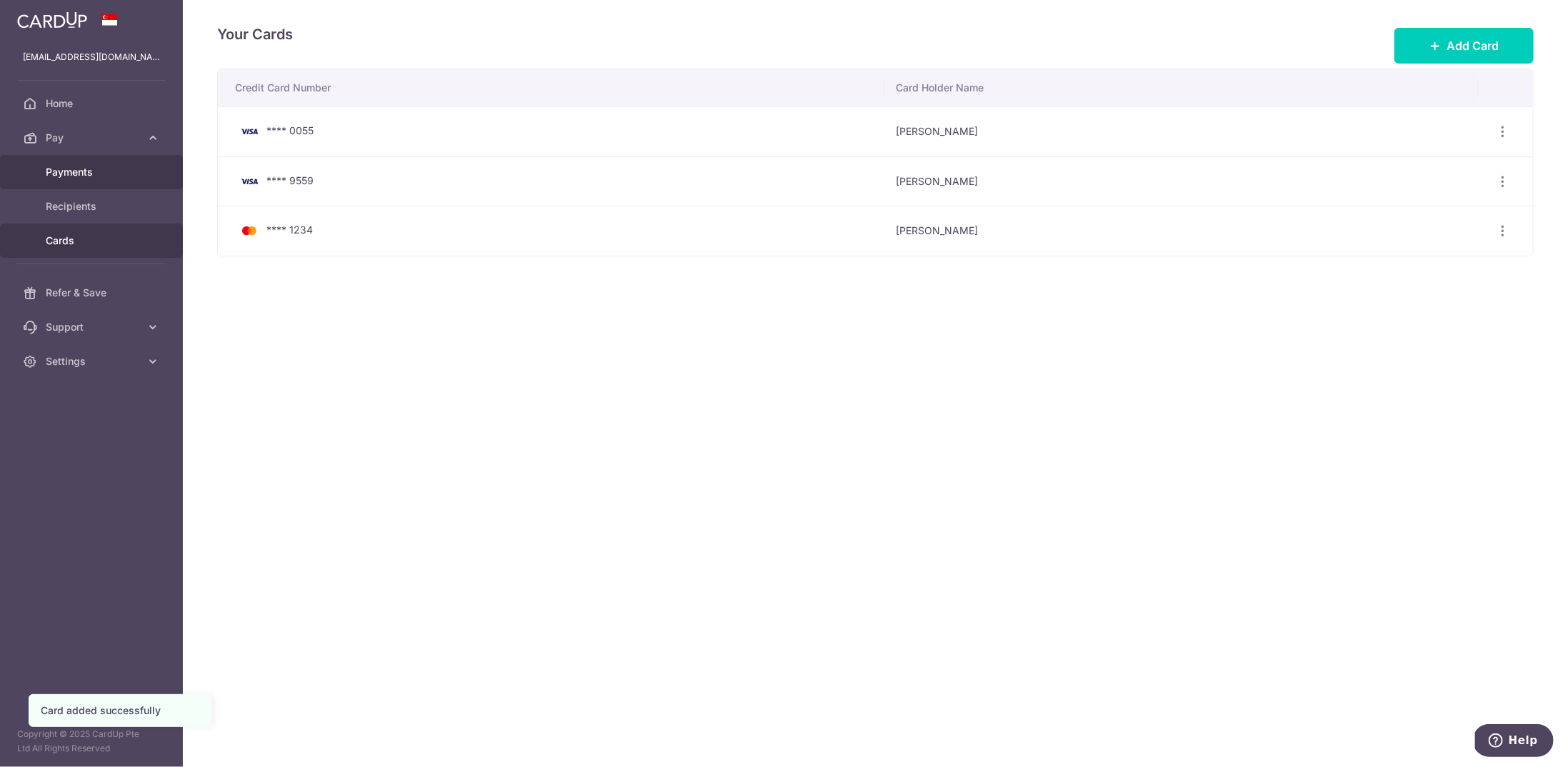
click at [113, 177] on span "Payments" at bounding box center [93, 172] width 95 height 14
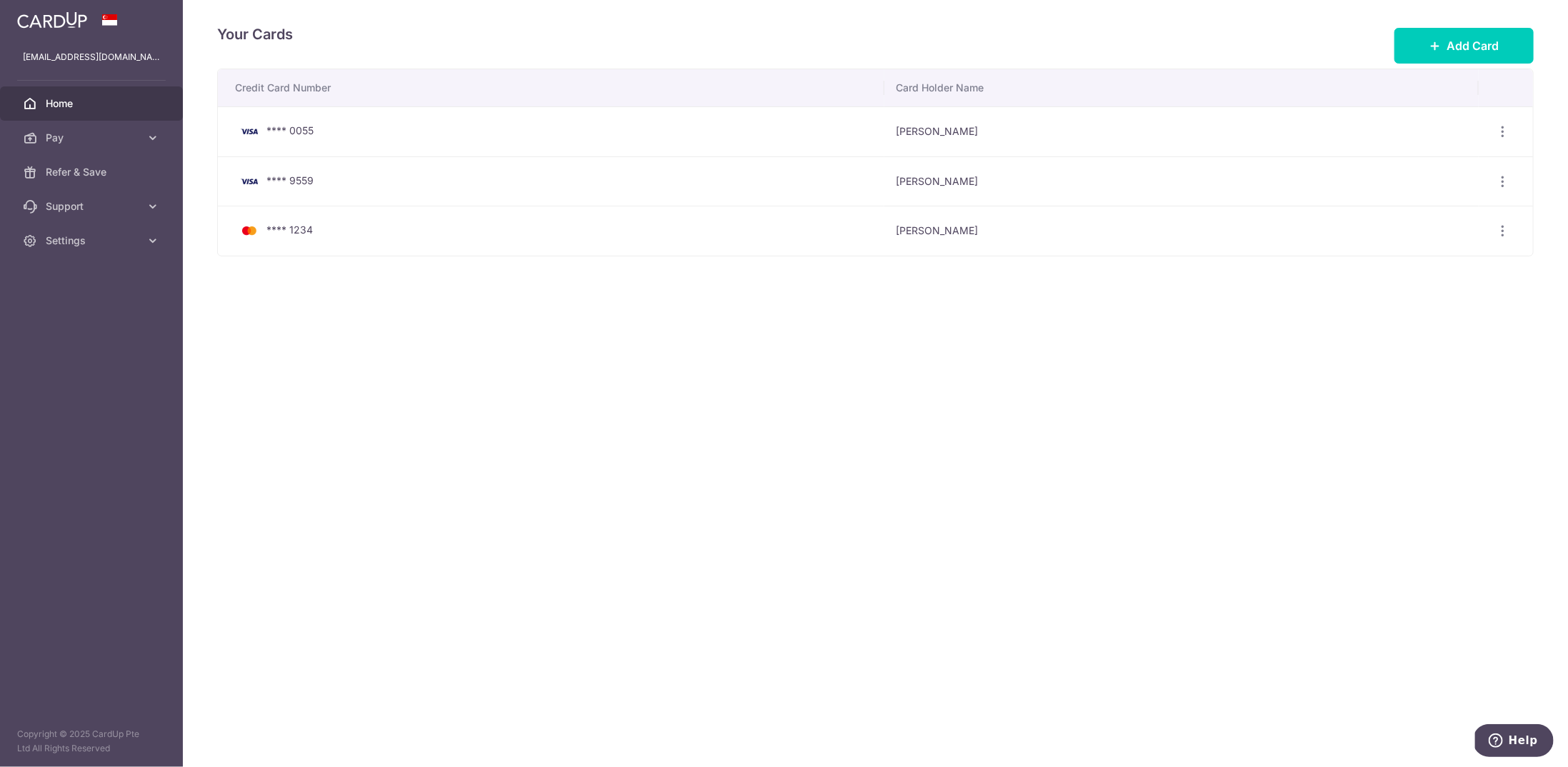
click at [117, 103] on span "Home" at bounding box center [93, 103] width 95 height 14
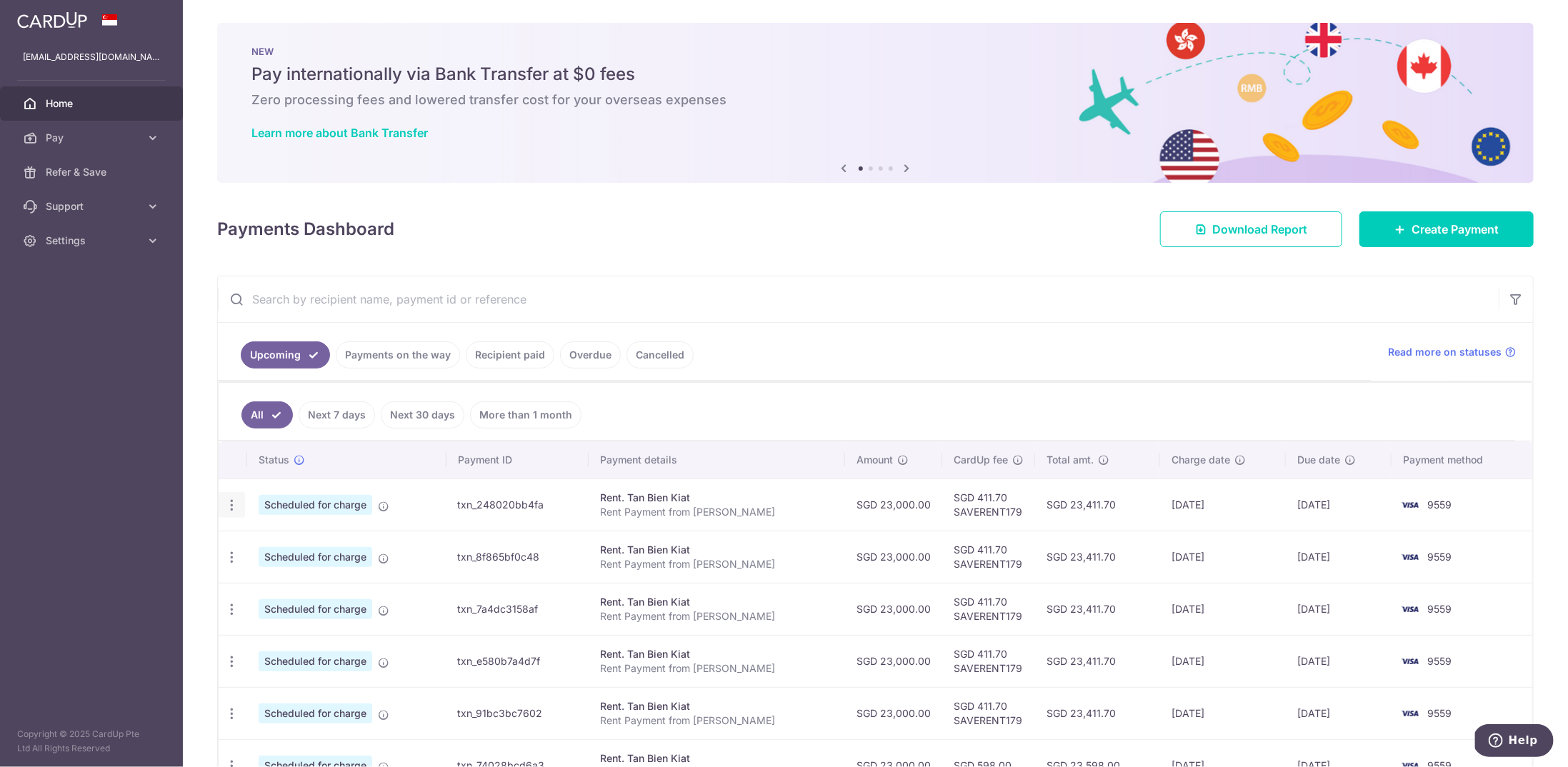
click at [230, 498] on icon "button" at bounding box center [232, 505] width 15 height 15
click at [279, 535] on span "Update payment" at bounding box center [308, 544] width 98 height 17
radio input "true"
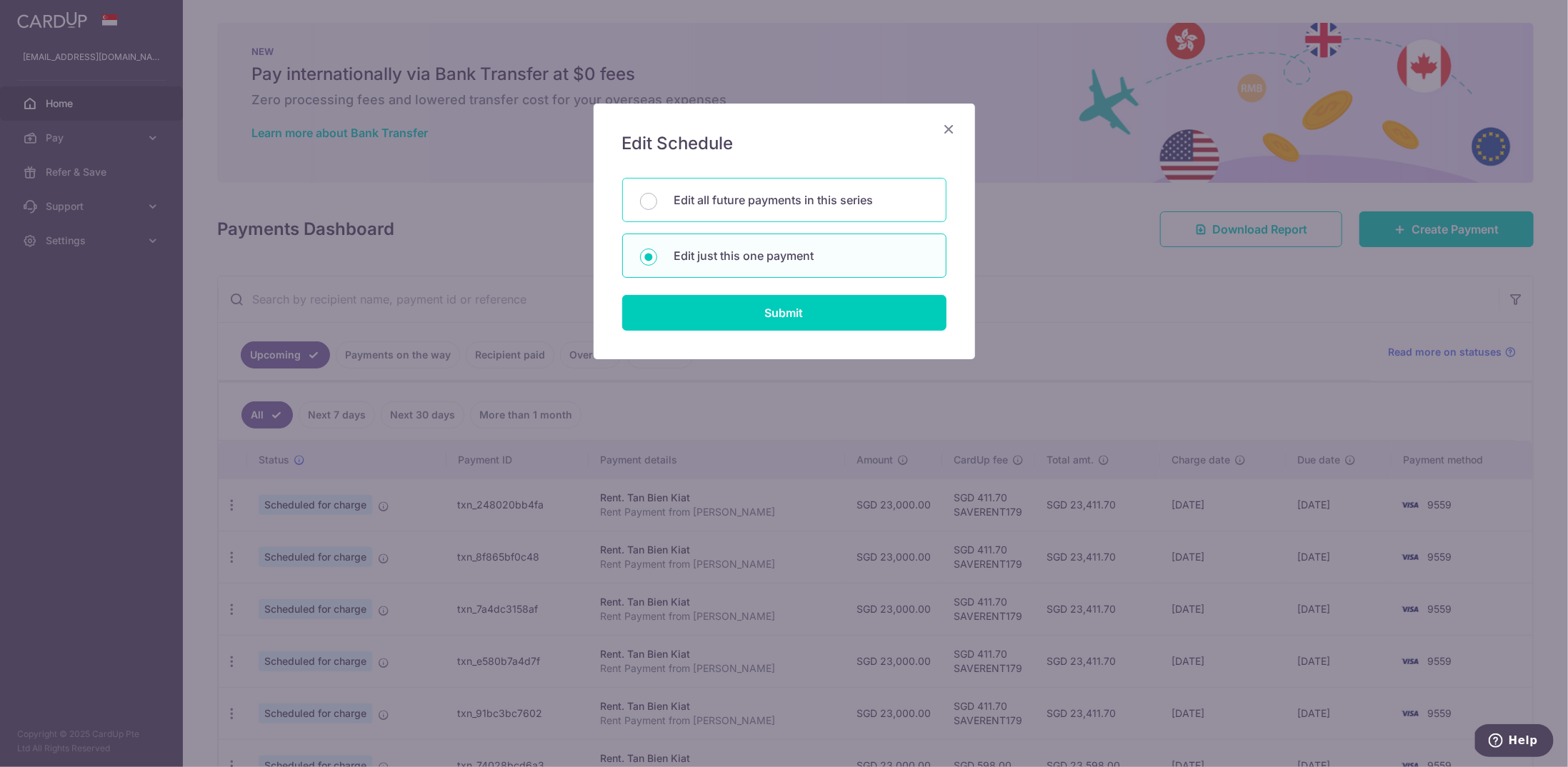
click at [806, 203] on p "Edit all future payments in this series" at bounding box center [801, 199] width 254 height 17
click at [657, 203] on input "Edit all future payments in this series" at bounding box center [648, 201] width 17 height 17
radio input "true"
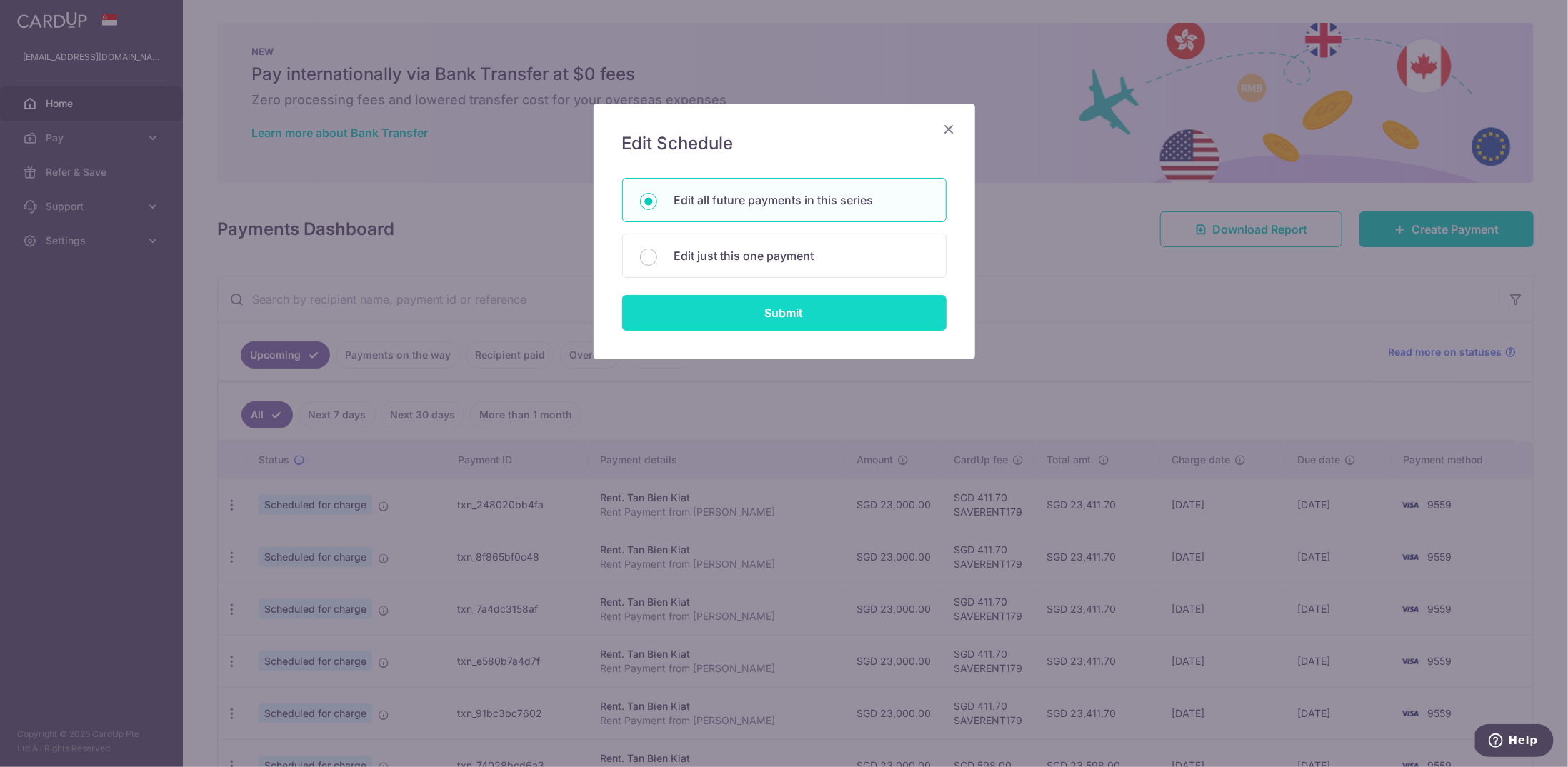
click at [809, 307] on input "Submit" at bounding box center [784, 313] width 324 height 36
radio input "true"
type input "23,000.00"
type input "Rent Payment from Xia Li"
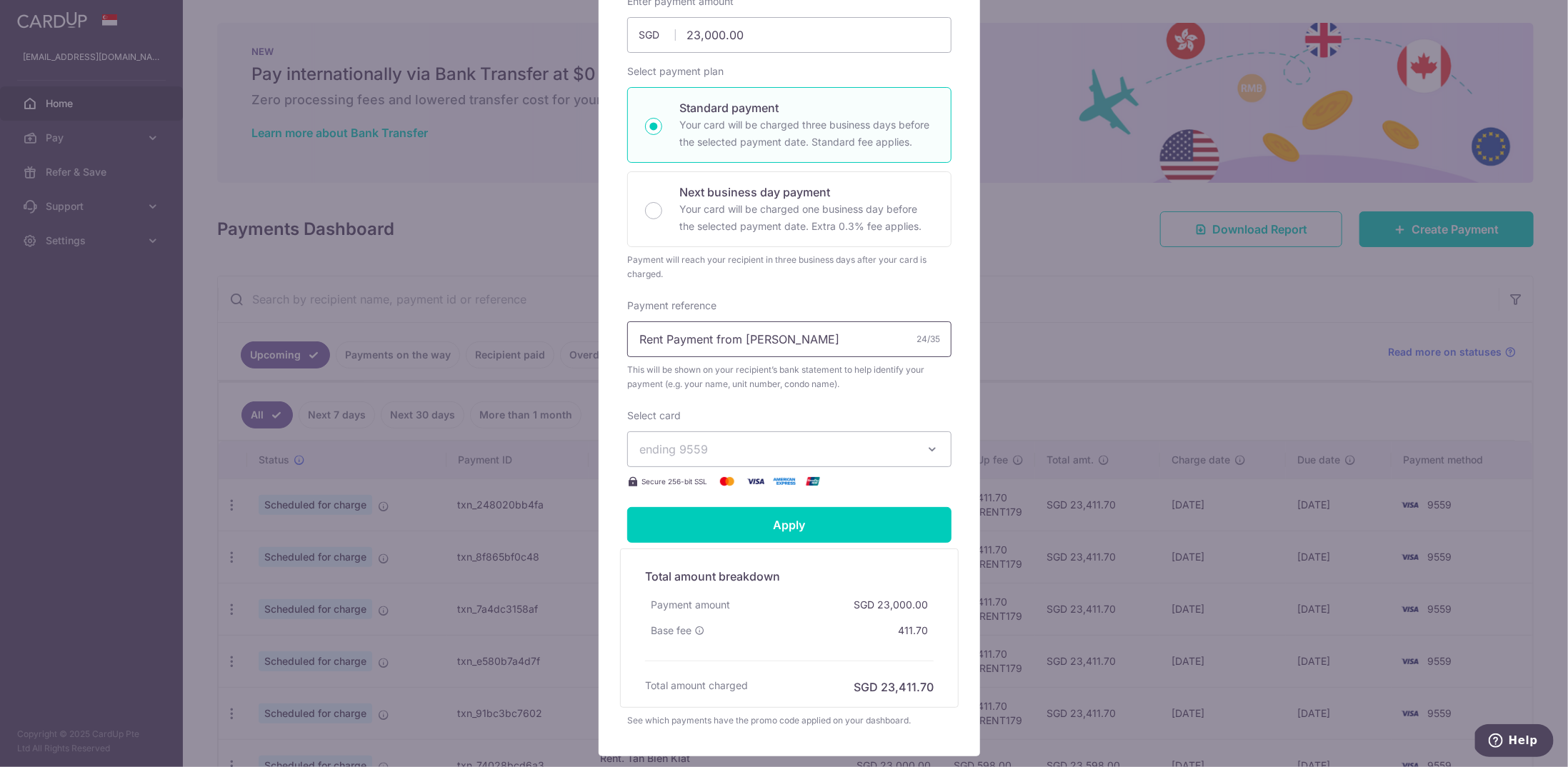
scroll to position [214, 0]
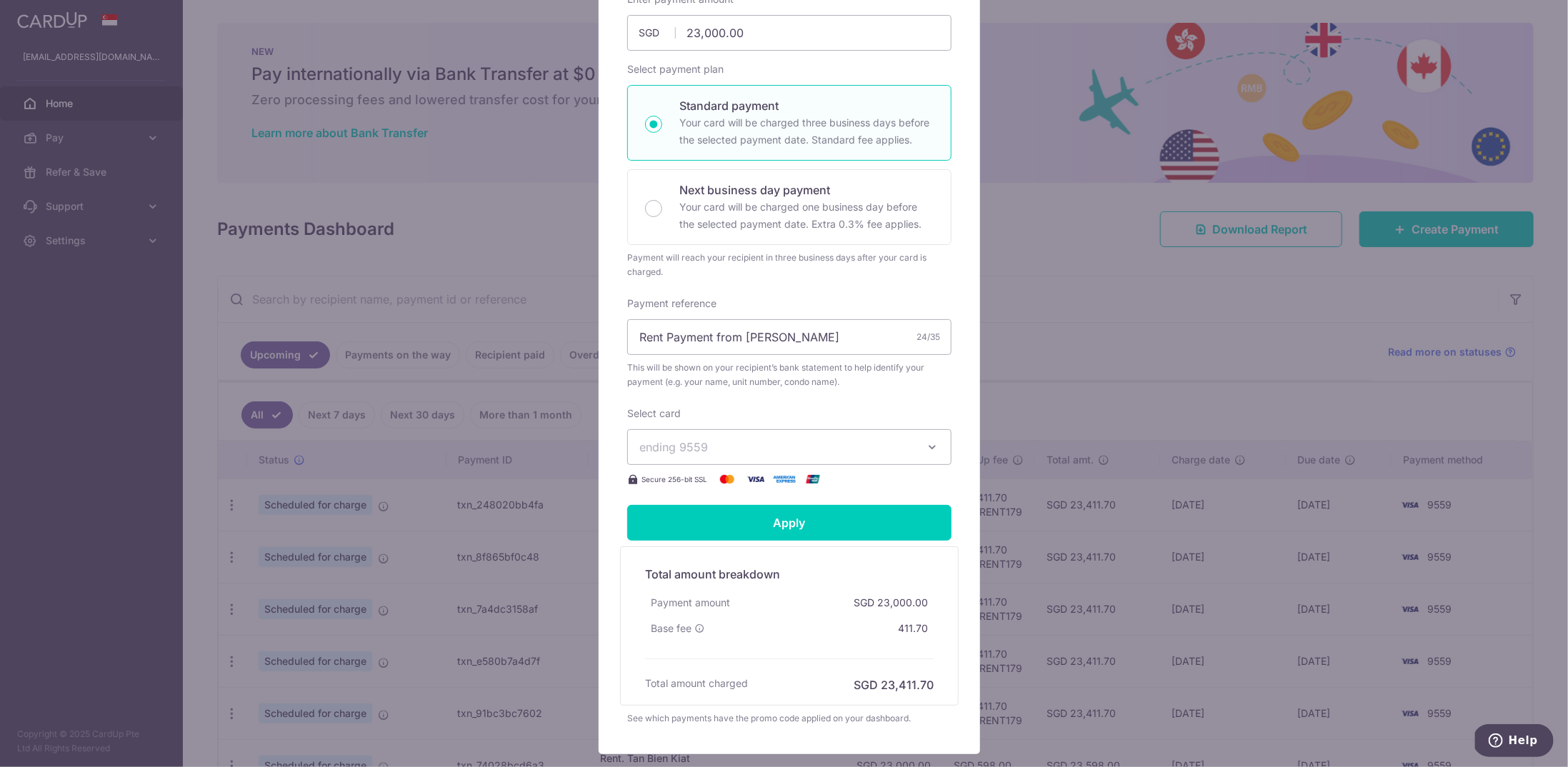
click at [743, 442] on span "ending 9559" at bounding box center [776, 447] width 275 height 17
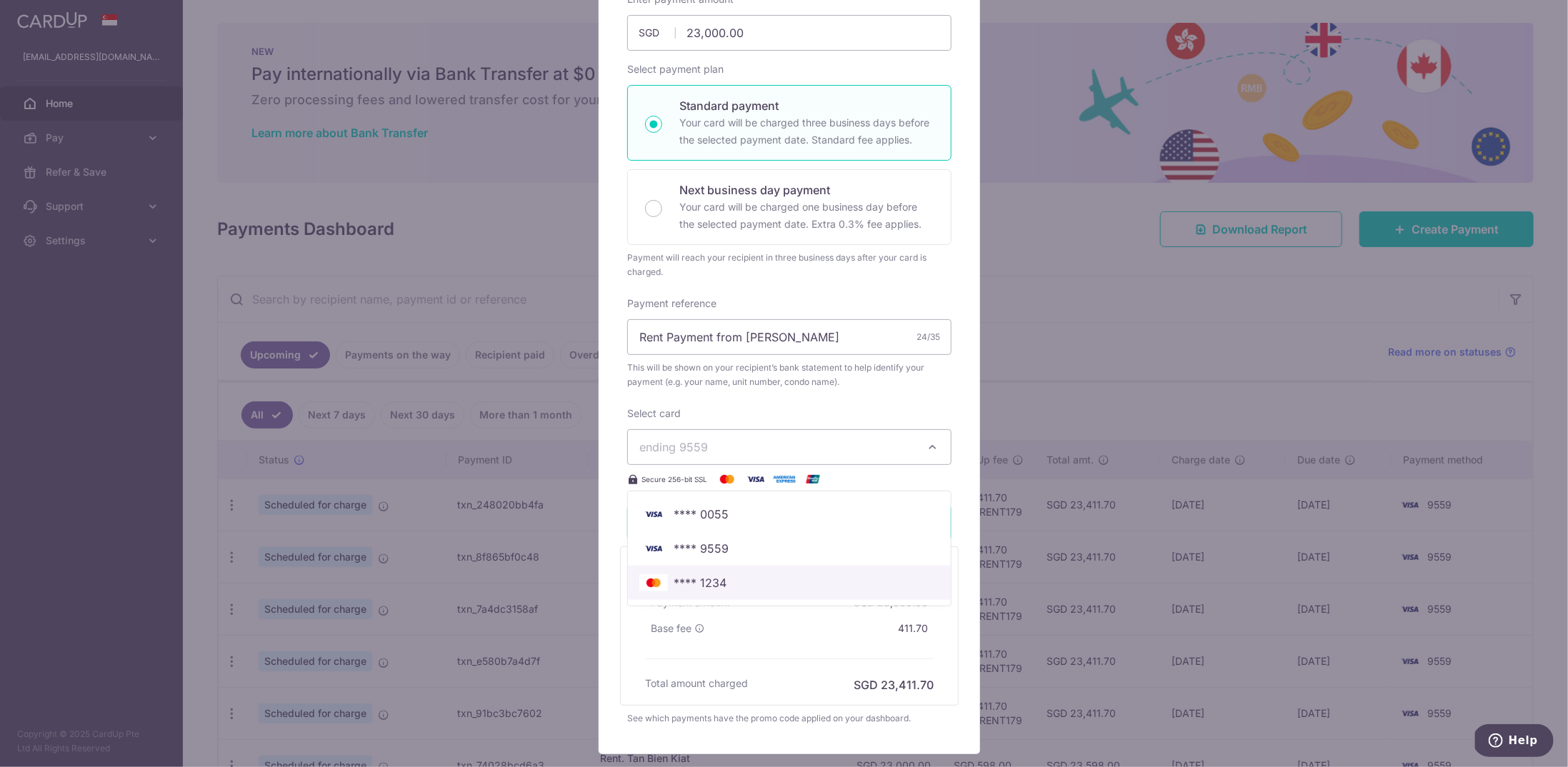
click at [743, 577] on span "**** 1234" at bounding box center [789, 583] width 300 height 17
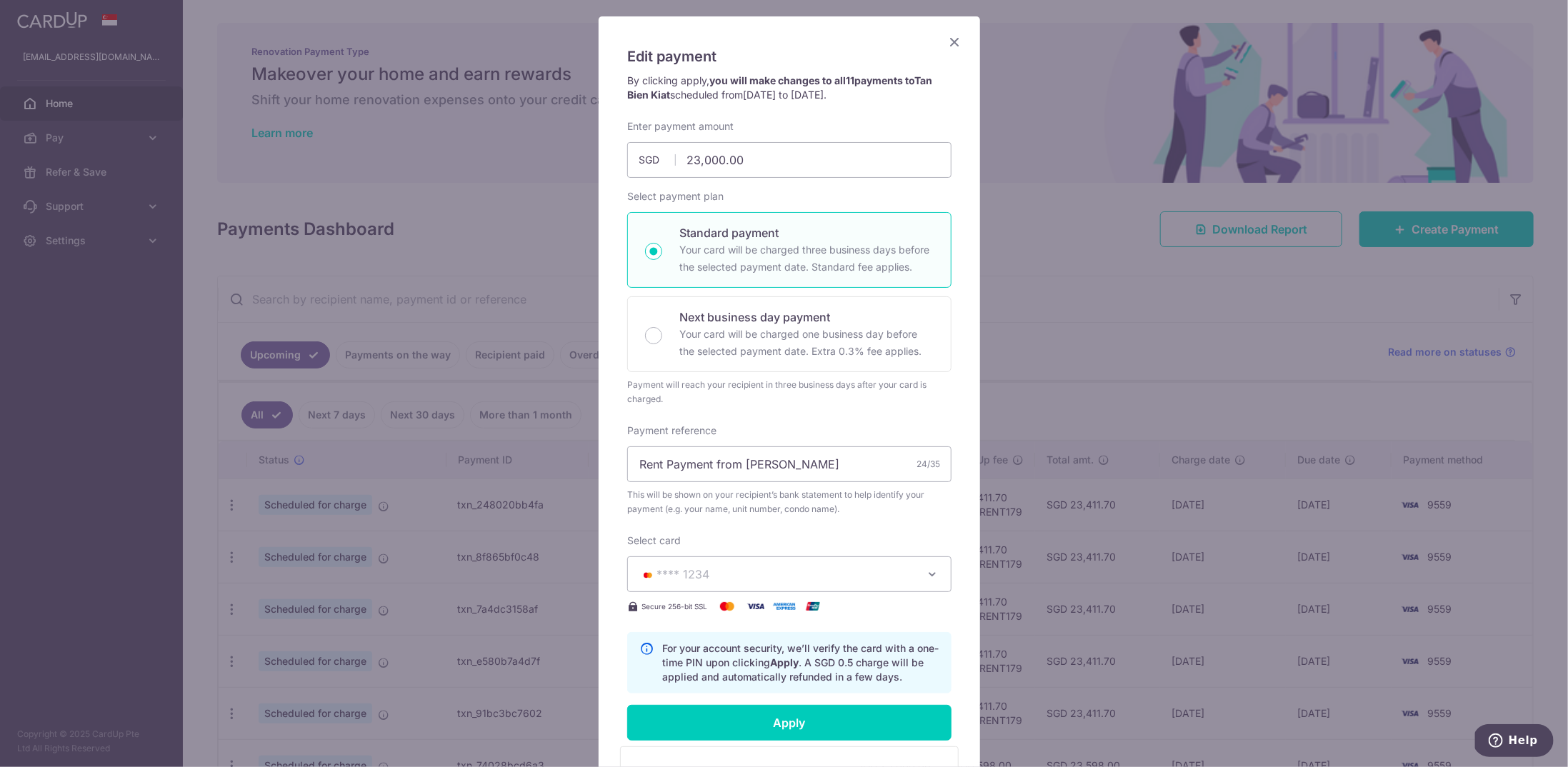
scroll to position [373, 0]
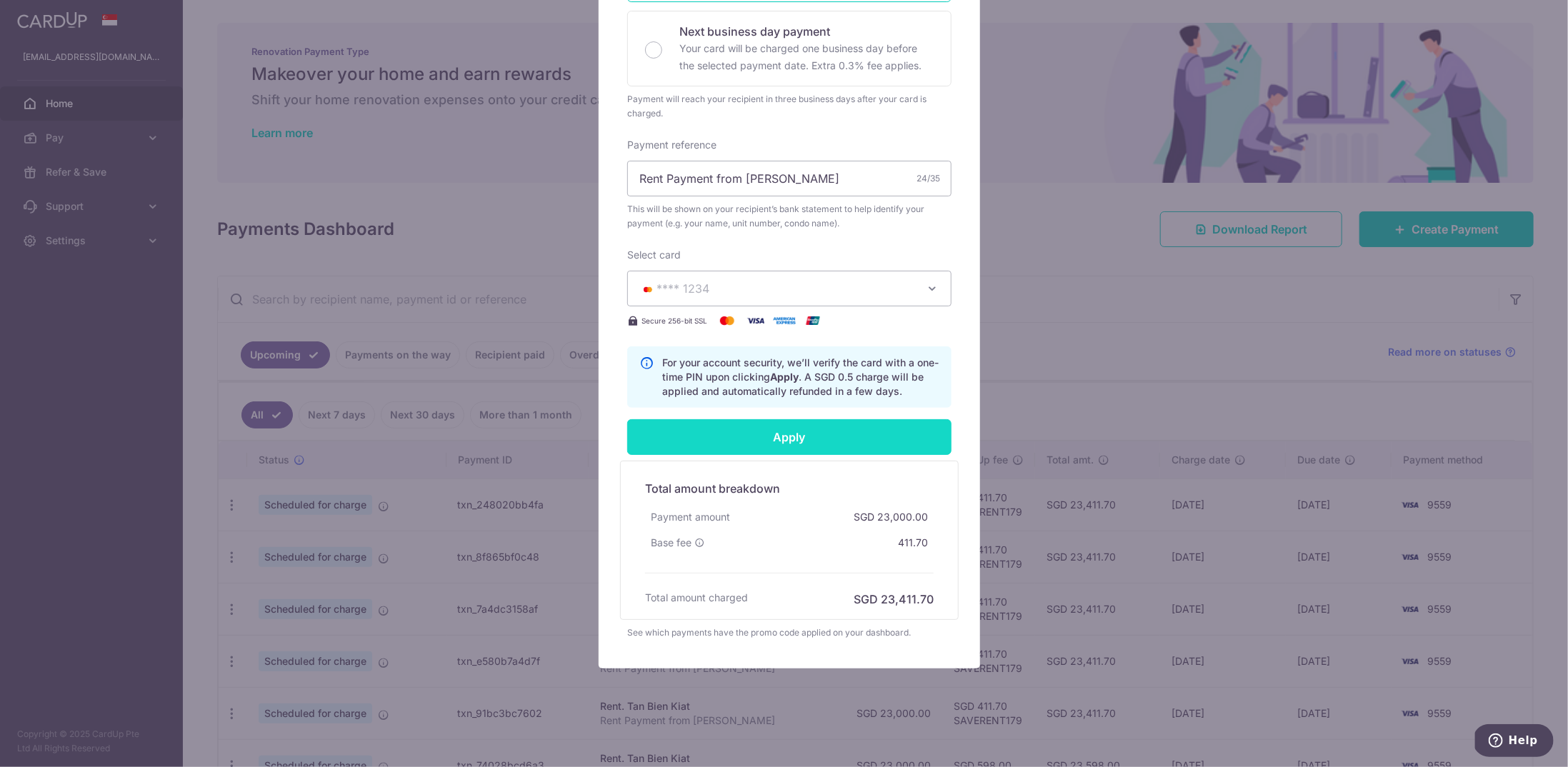
click at [873, 428] on input "Apply" at bounding box center [789, 437] width 324 height 36
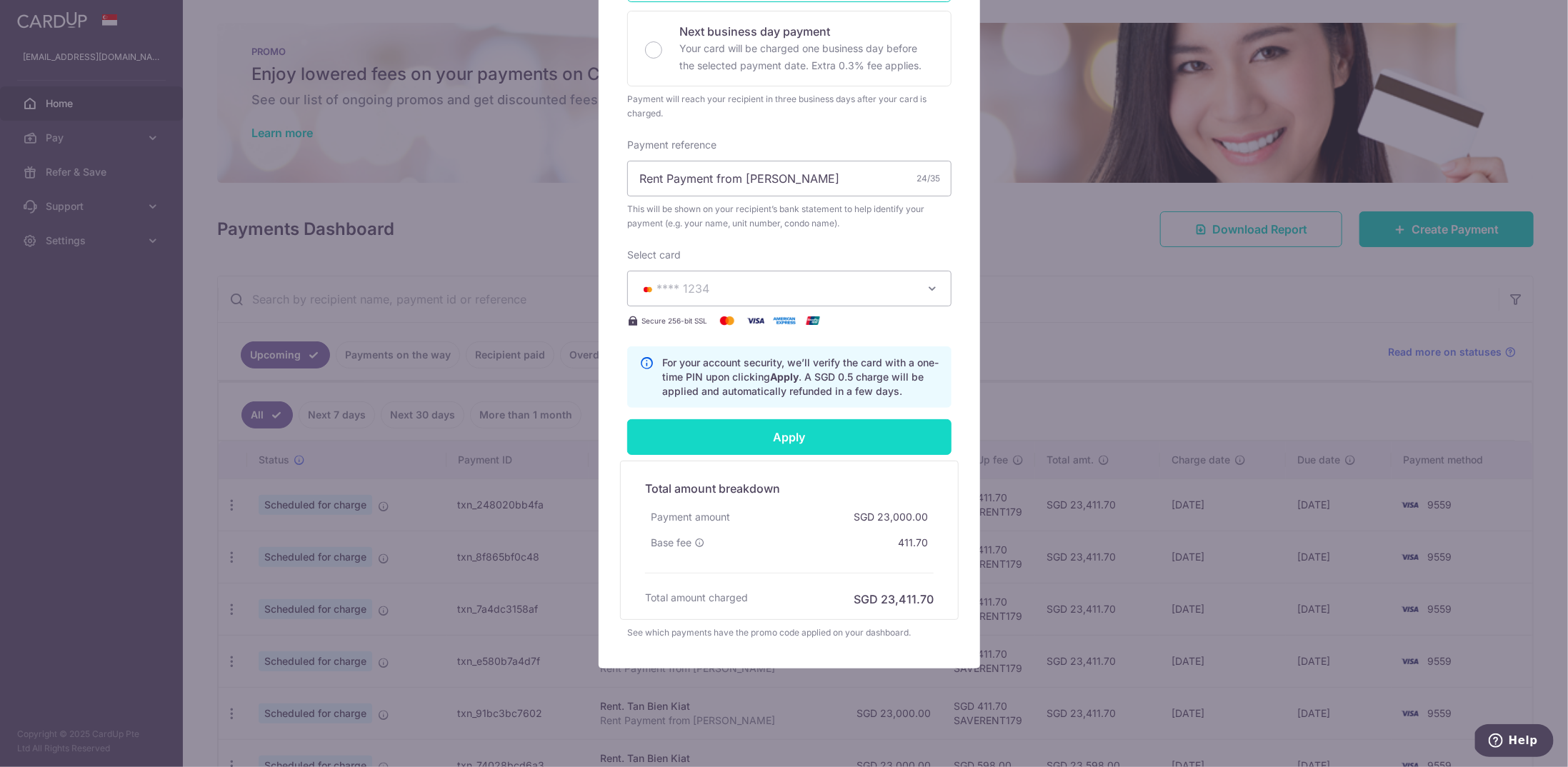
type input "Successfully Applied"
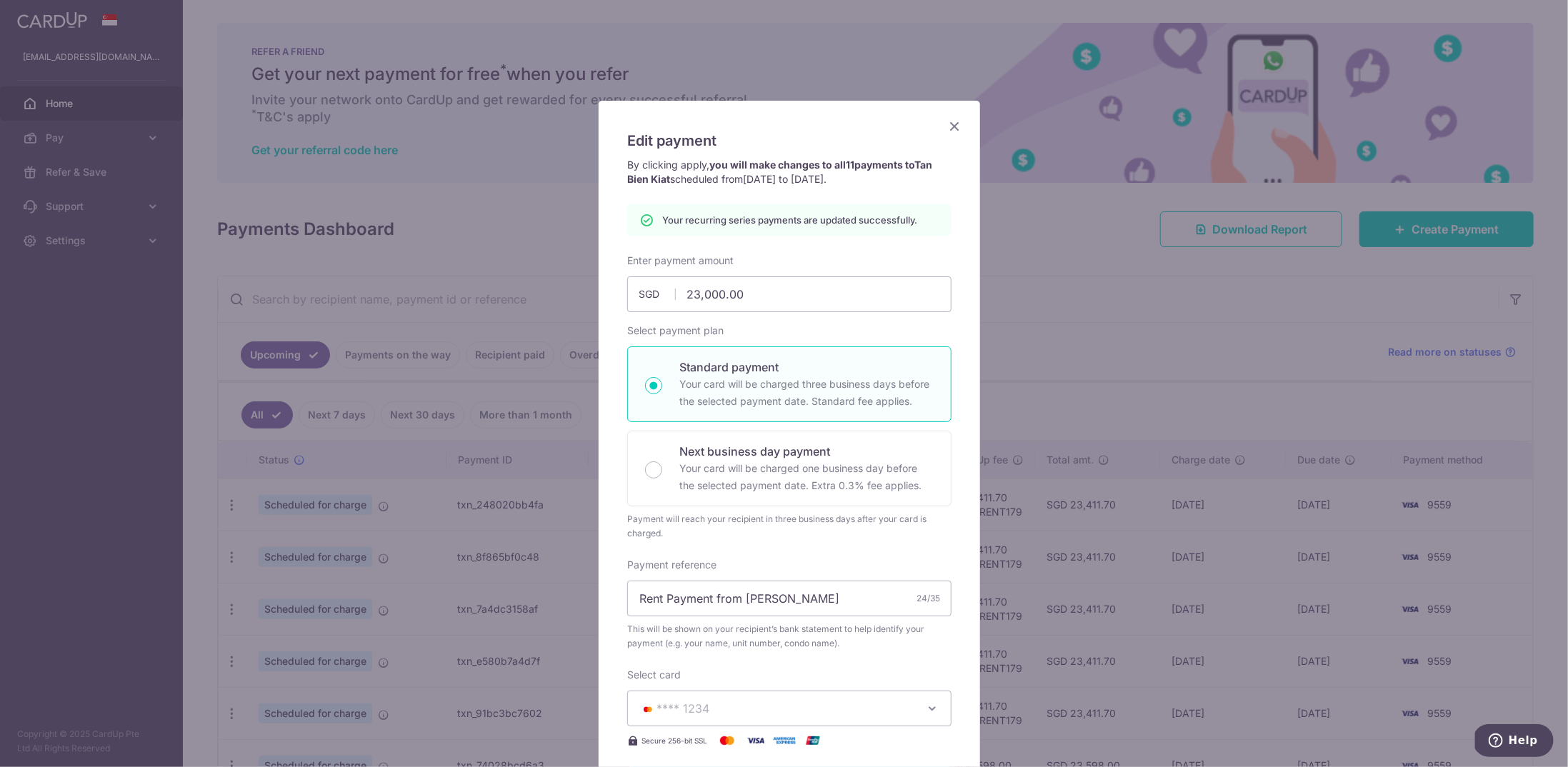
scroll to position [0, 0]
click at [951, 122] on icon "Close" at bounding box center [954, 129] width 17 height 18
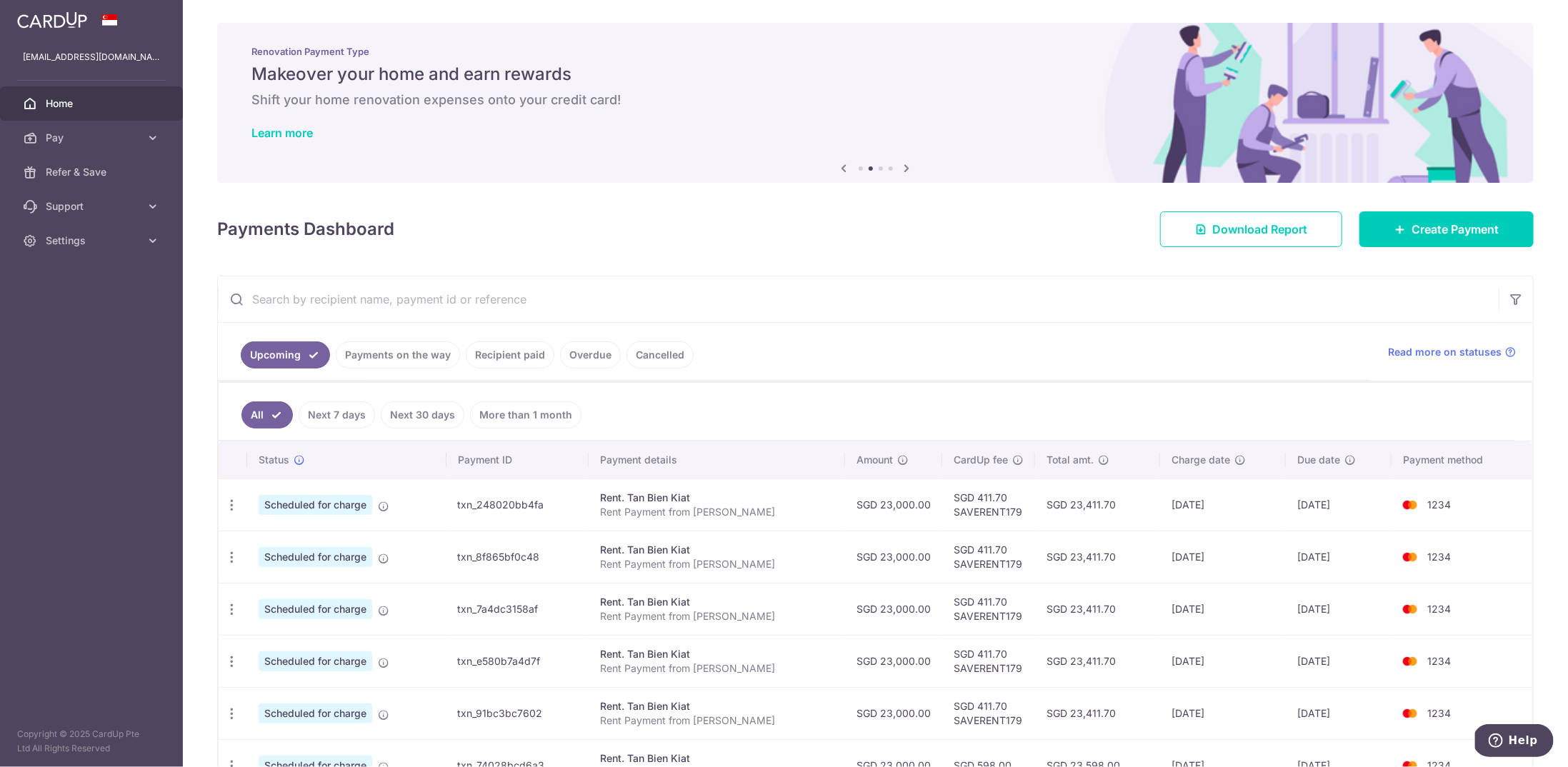
click at [71, 19] on img at bounding box center [52, 19] width 70 height 17
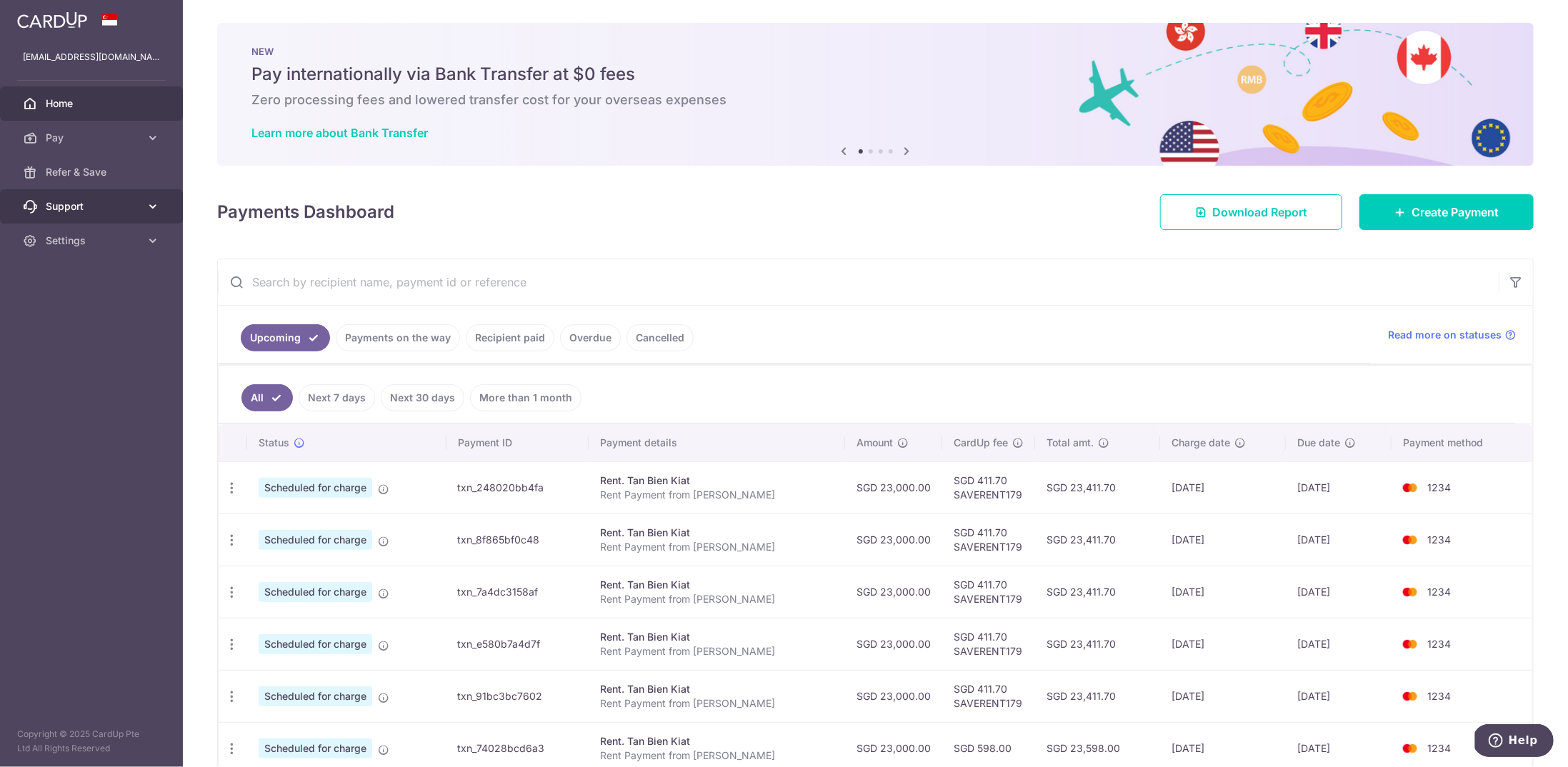
click at [98, 217] on link "Support" at bounding box center [92, 206] width 183 height 34
click at [95, 323] on span "Settings" at bounding box center [93, 327] width 95 height 14
click at [144, 196] on link "Support" at bounding box center [92, 206] width 183 height 34
click at [152, 146] on link "Pay" at bounding box center [92, 138] width 183 height 34
click at [152, 178] on link "Payments" at bounding box center [92, 172] width 183 height 34
